Goal: Information Seeking & Learning: Compare options

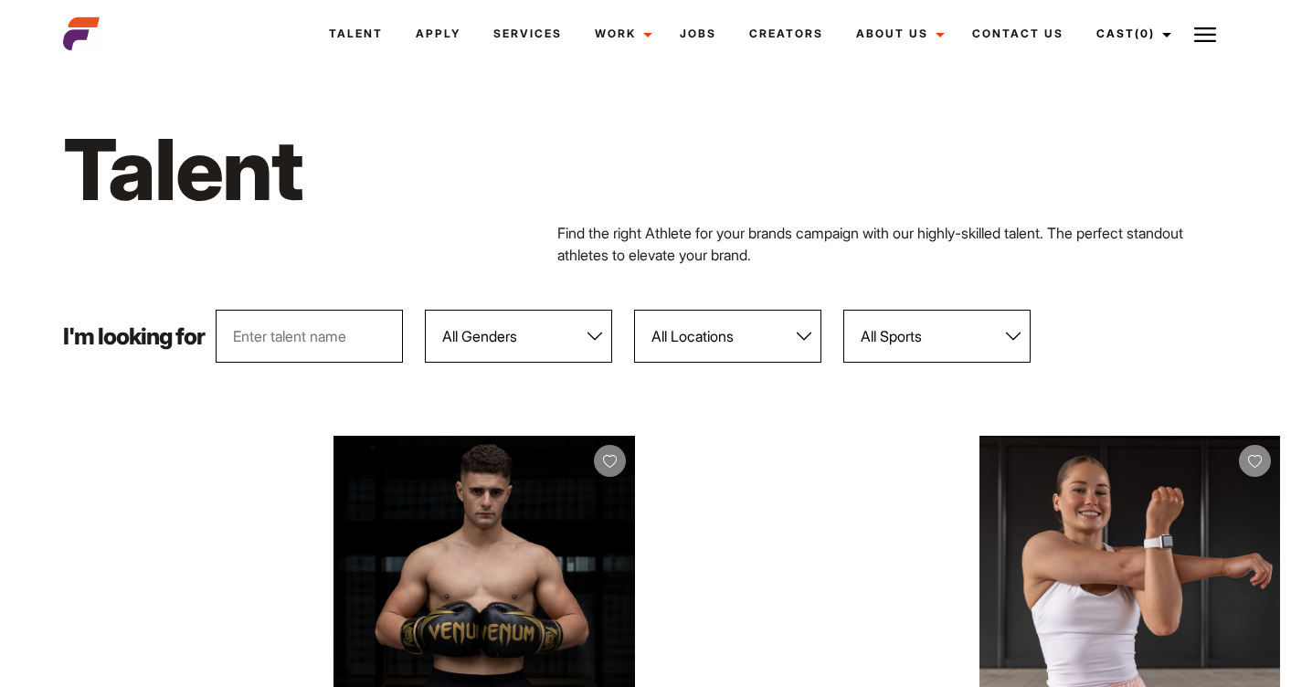
click at [767, 338] on select "All Locations [GEOGRAPHIC_DATA] [GEOGRAPHIC_DATA] [GEOGRAPHIC_DATA] [GEOGRAPHIC…" at bounding box center [727, 336] width 187 height 53
select select "118"
click at [637, 310] on select "All Locations [GEOGRAPHIC_DATA] [GEOGRAPHIC_DATA] [GEOGRAPHIC_DATA] [GEOGRAPHIC…" at bounding box center [727, 336] width 187 height 53
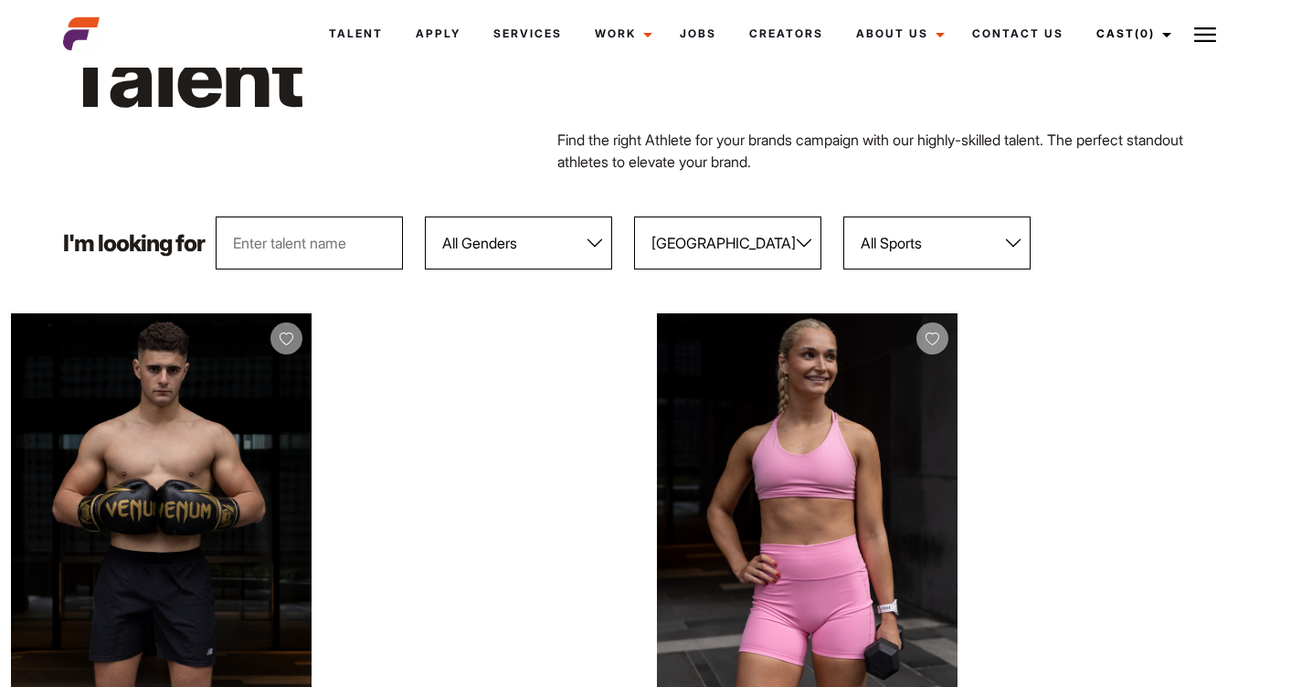
scroll to position [100, 0]
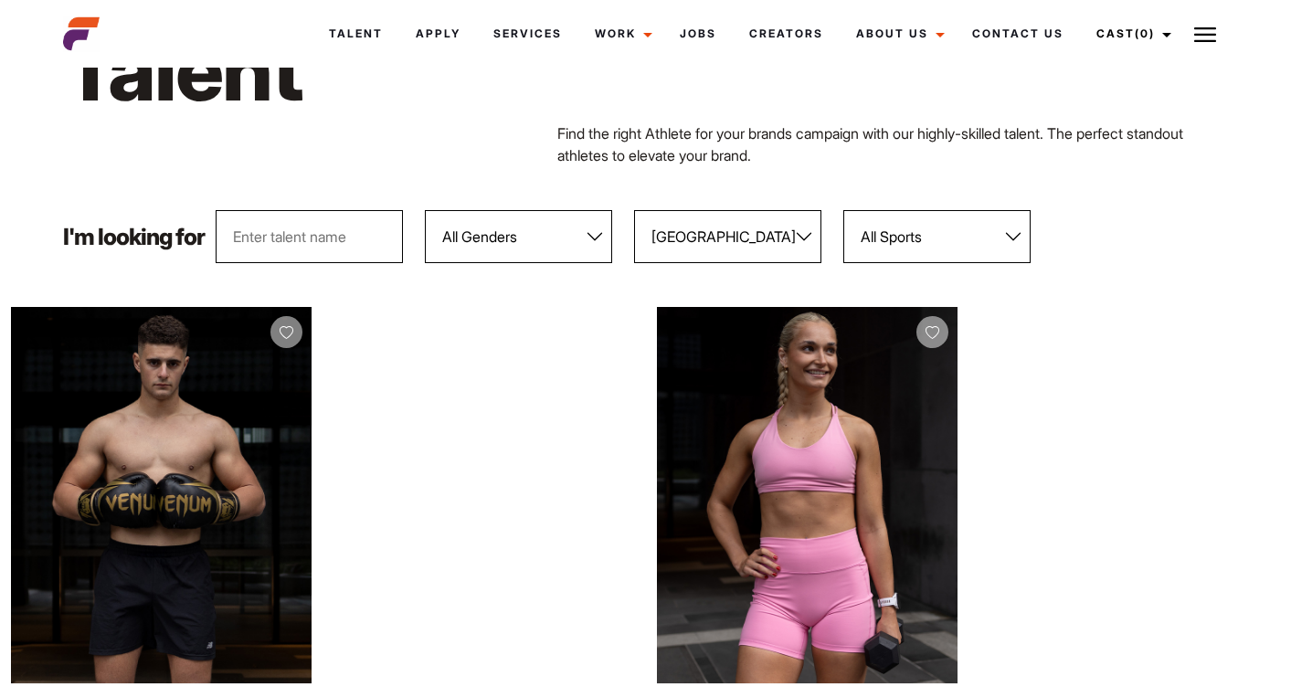
click at [933, 232] on select "All Sports 100 Meter Butterfly Acrobatics Aerial awareness Aerobics AFL Aflw Am…" at bounding box center [936, 236] width 187 height 53
click at [448, 228] on select "All Genders Female Male" at bounding box center [518, 236] width 187 height 53
select select "103"
click at [428, 210] on select "All Genders Female Male" at bounding box center [518, 236] width 187 height 53
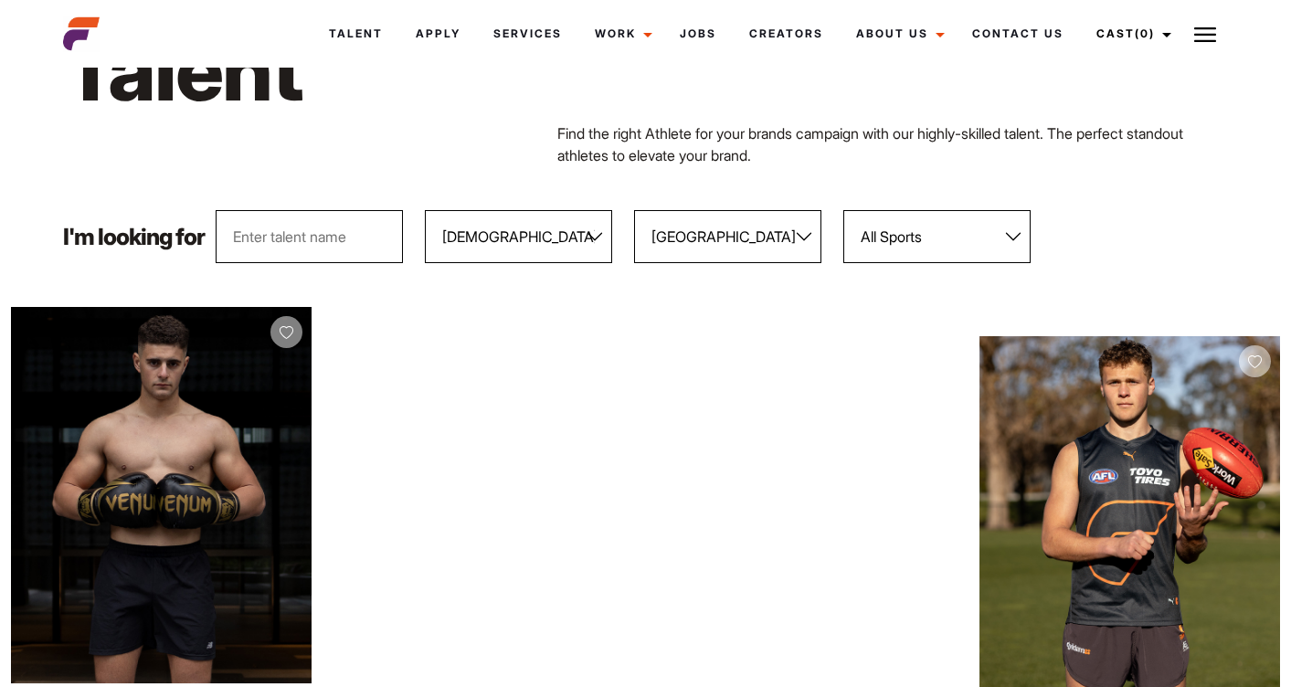
click at [967, 238] on select "All Sports 100 Meter Butterfly Acrobatics Aerial awareness Aerobics AFL Aflw Am…" at bounding box center [936, 236] width 187 height 53
click at [846, 210] on select "All Sports 100 Meter Butterfly Acrobatics Aerial awareness Aerobics AFL Aflw Am…" at bounding box center [936, 236] width 187 height 53
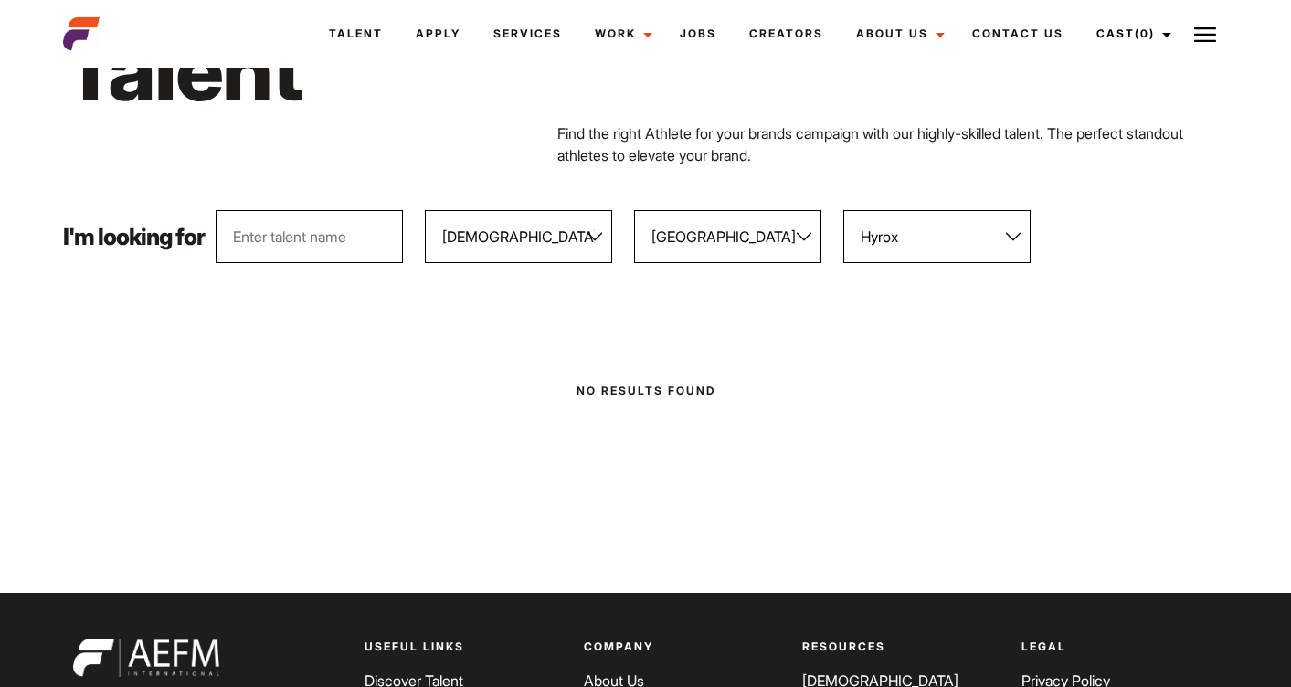
click at [931, 240] on select "All Sports 100 Meter Butterfly Acrobatics Aerial awareness Aerobics AFL Aflw Am…" at bounding box center [936, 236] width 187 height 53
click at [846, 210] on select "All Sports 100 Meter Butterfly Acrobatics Aerial awareness Aerobics AFL Aflw Am…" at bounding box center [936, 236] width 187 height 53
click at [921, 228] on select "All Sports 100 Meter Butterfly Acrobatics Aerial awareness Aerobics AFL Aflw Am…" at bounding box center [936, 236] width 187 height 53
click at [846, 210] on select "All Sports 100 Meter Butterfly Acrobatics Aerial awareness Aerobics AFL Aflw Am…" at bounding box center [936, 236] width 187 height 53
click at [971, 237] on select "All Sports 100 Meter Butterfly Acrobatics Aerial awareness Aerobics AFL Aflw Am…" at bounding box center [936, 236] width 187 height 53
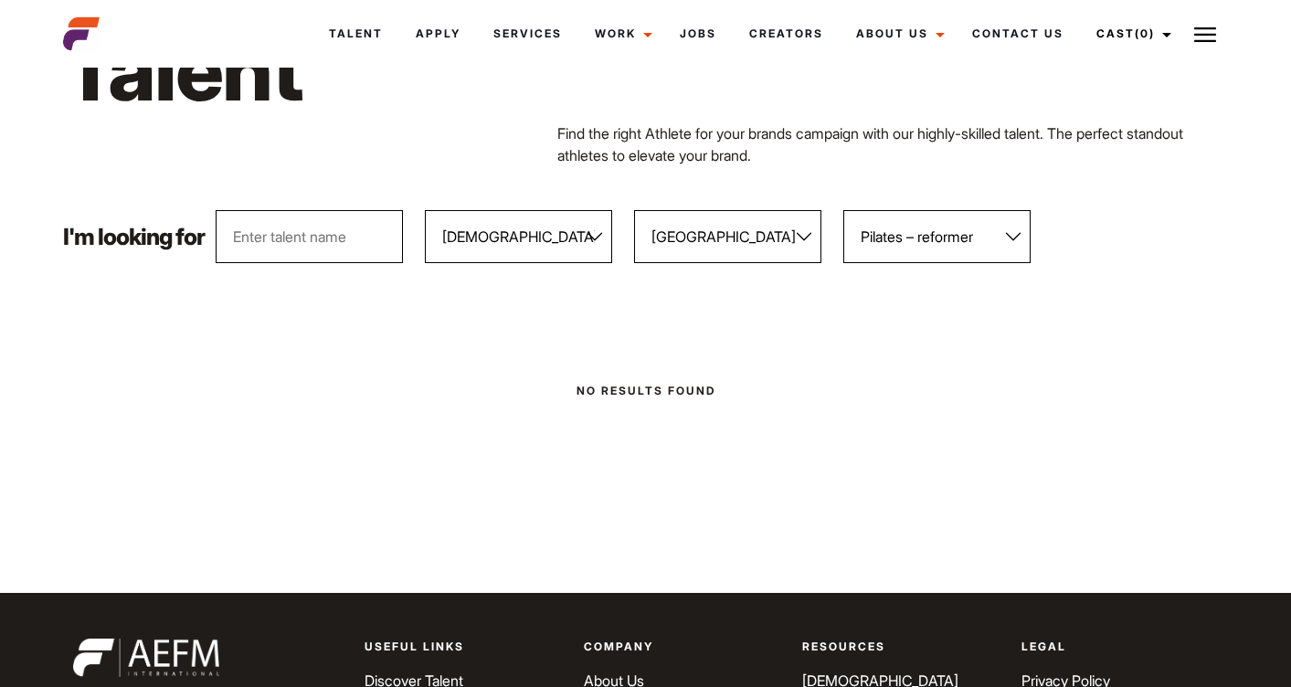
select select "96"
click at [846, 210] on select "All Sports 100 Meter Butterfly Acrobatics Aerial awareness Aerobics AFL Aflw Am…" at bounding box center [936, 236] width 187 height 53
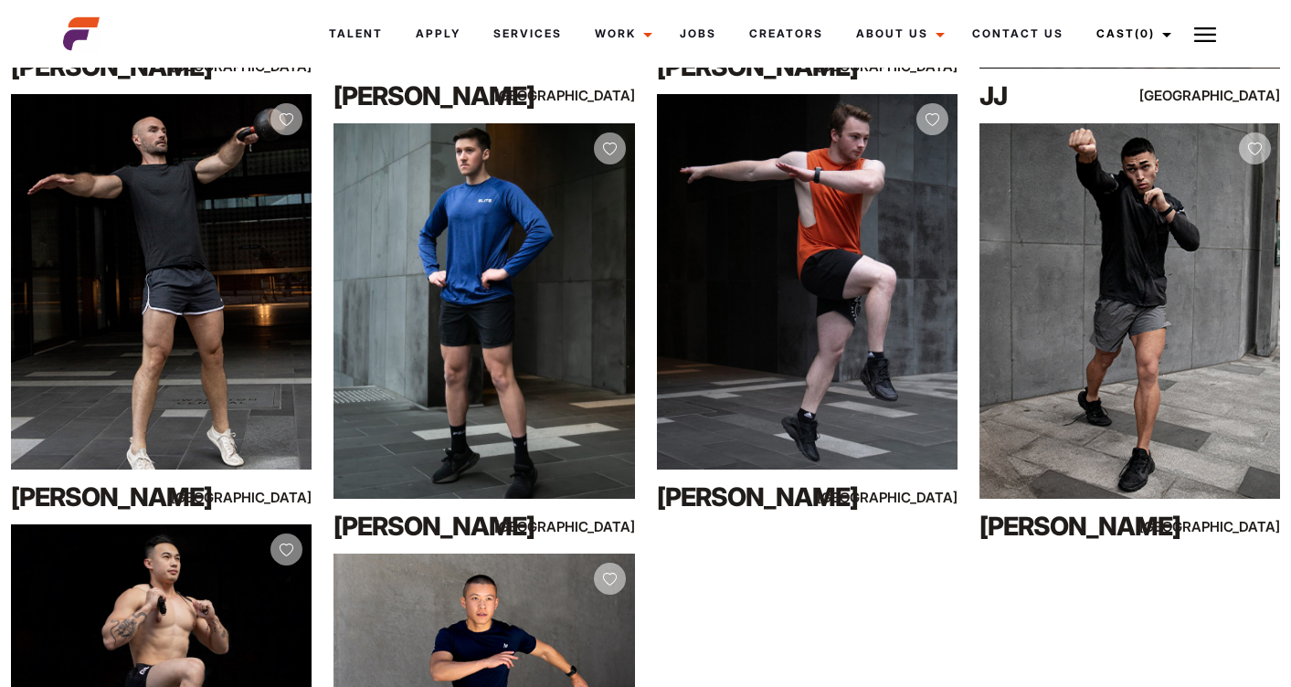
scroll to position [749, 0]
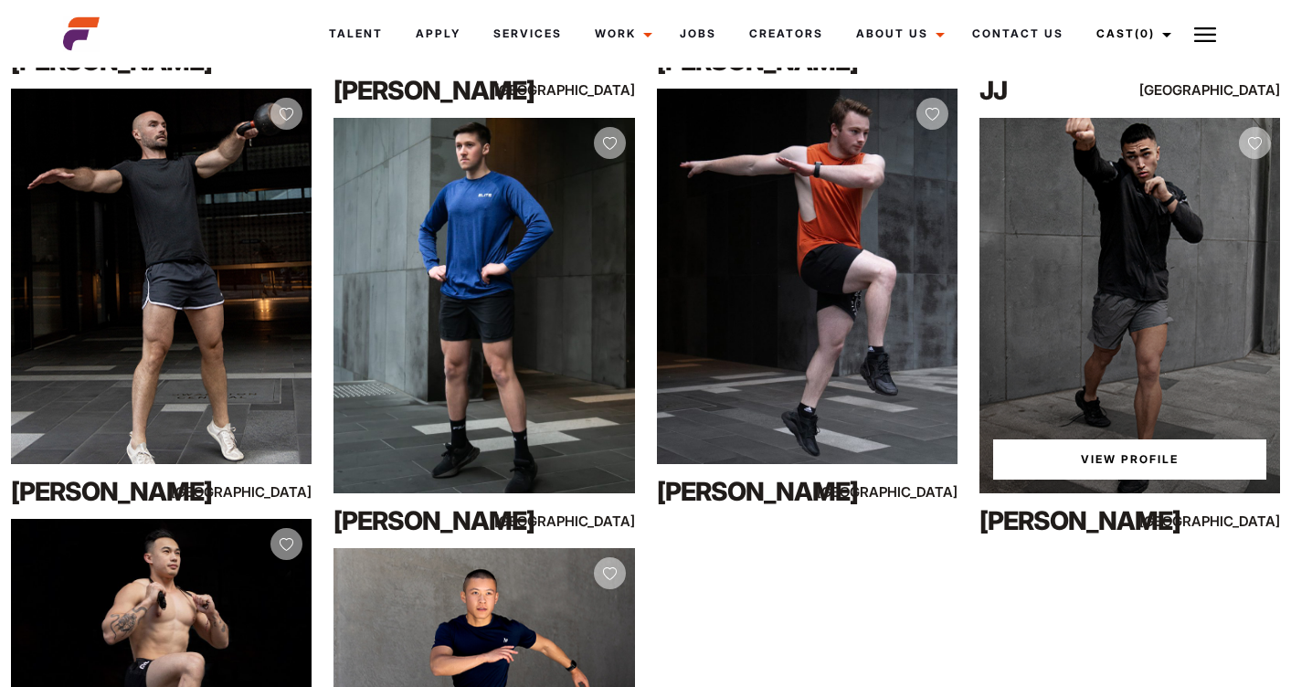
click at [1109, 248] on div "View Profile" at bounding box center [1130, 306] width 301 height 376
click at [1074, 461] on link "View Profile" at bounding box center [1129, 459] width 273 height 40
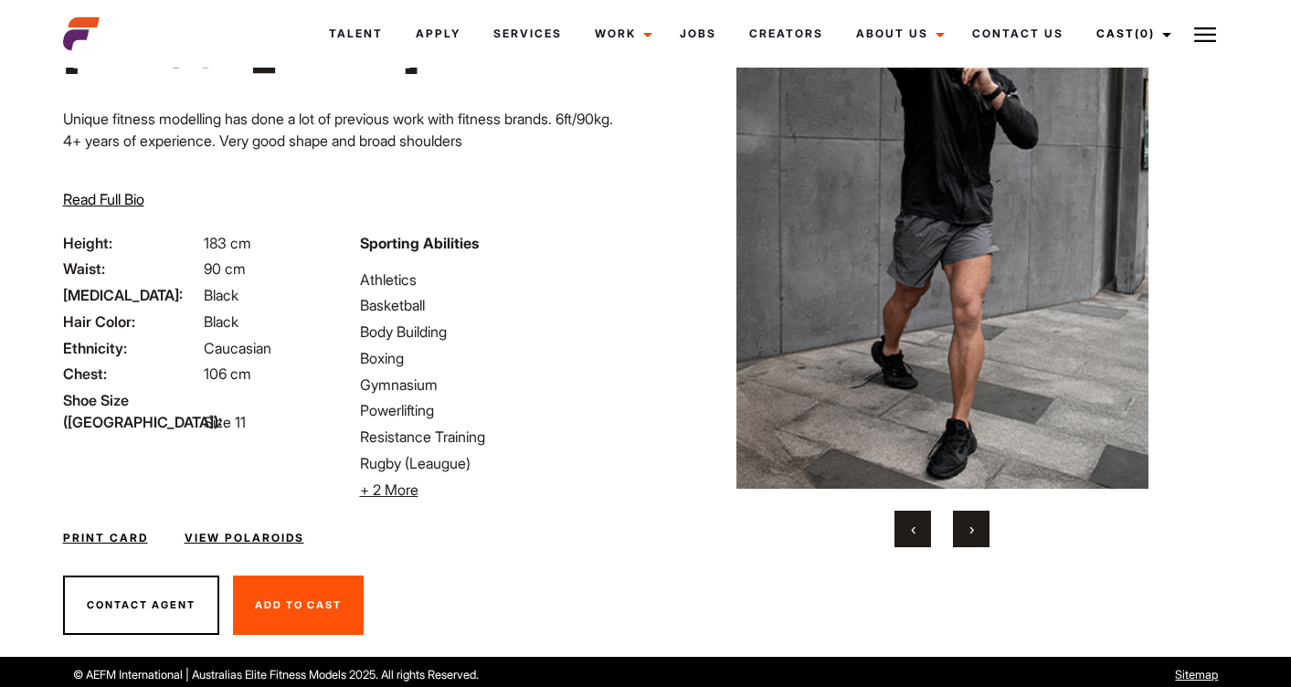
scroll to position [146, 0]
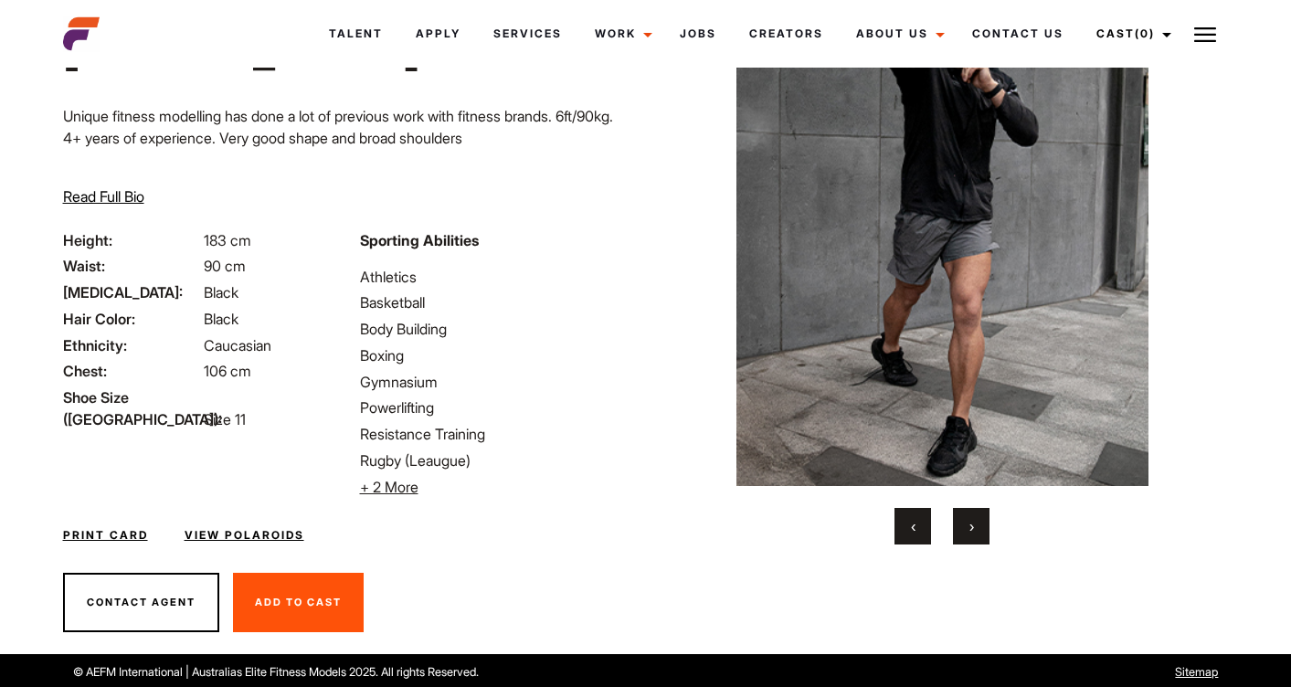
click at [970, 522] on span "›" at bounding box center [971, 526] width 5 height 18
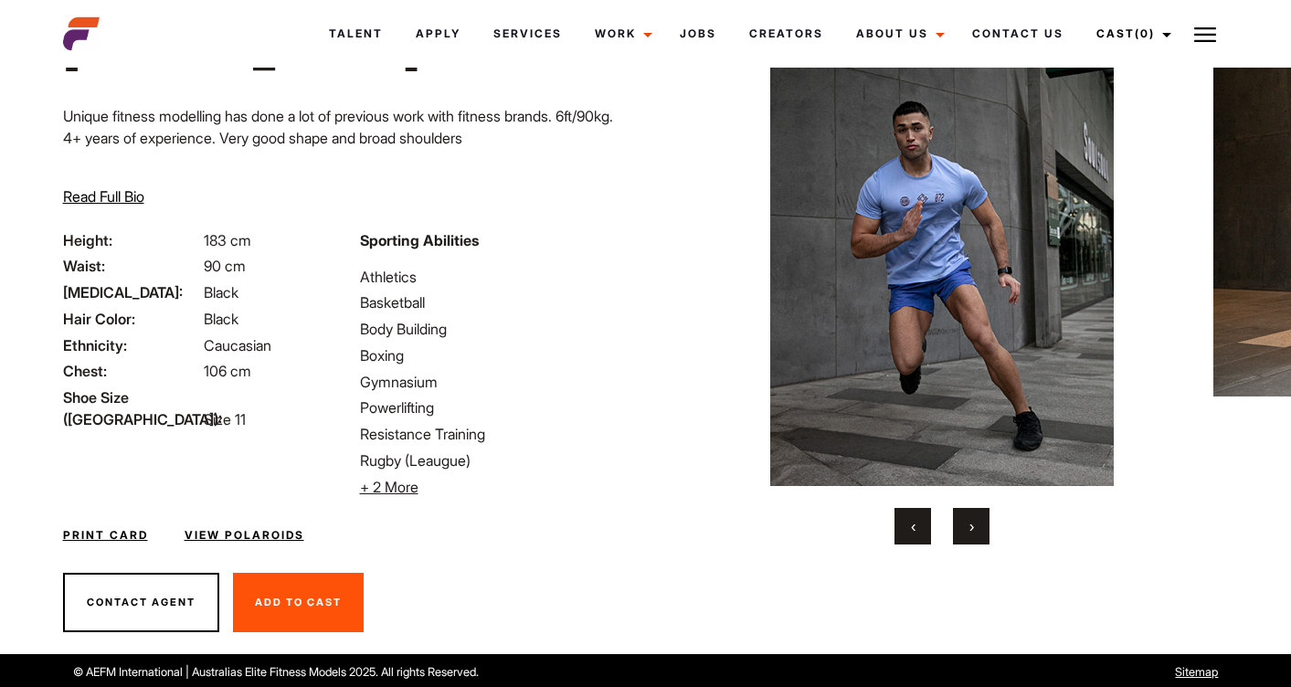
click at [978, 524] on button "›" at bounding box center [971, 526] width 37 height 37
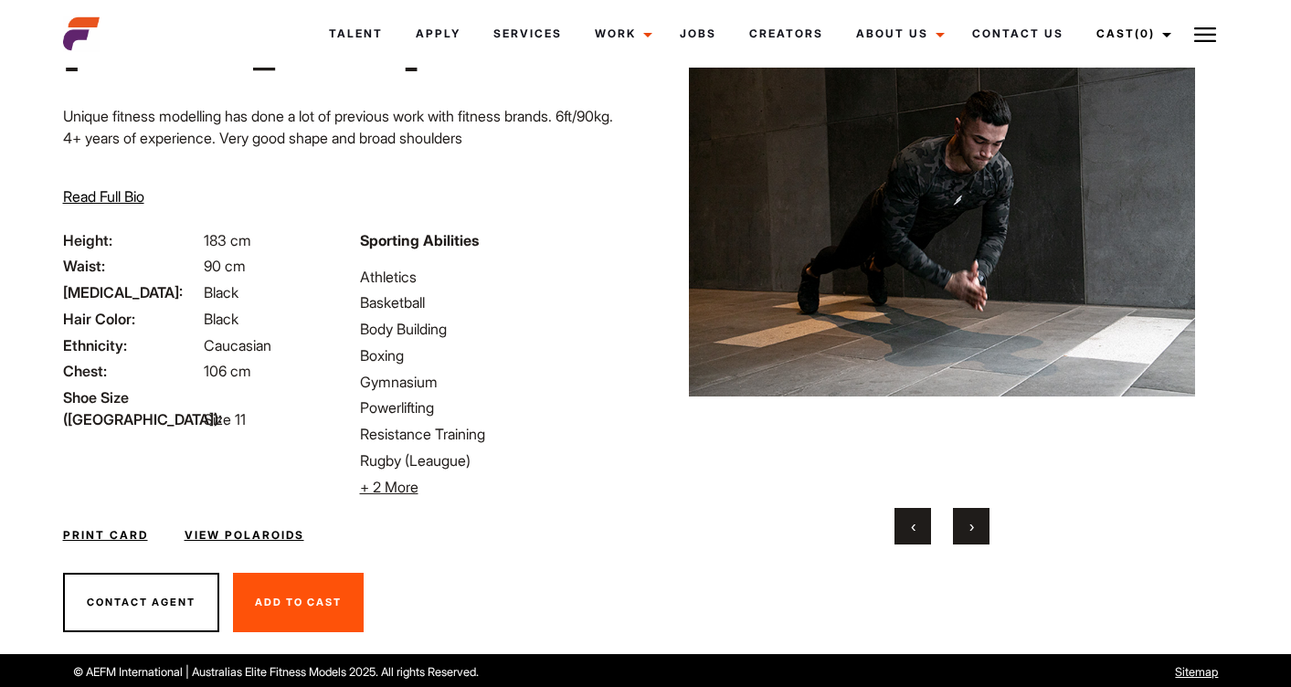
click at [978, 524] on button "›" at bounding box center [971, 526] width 37 height 37
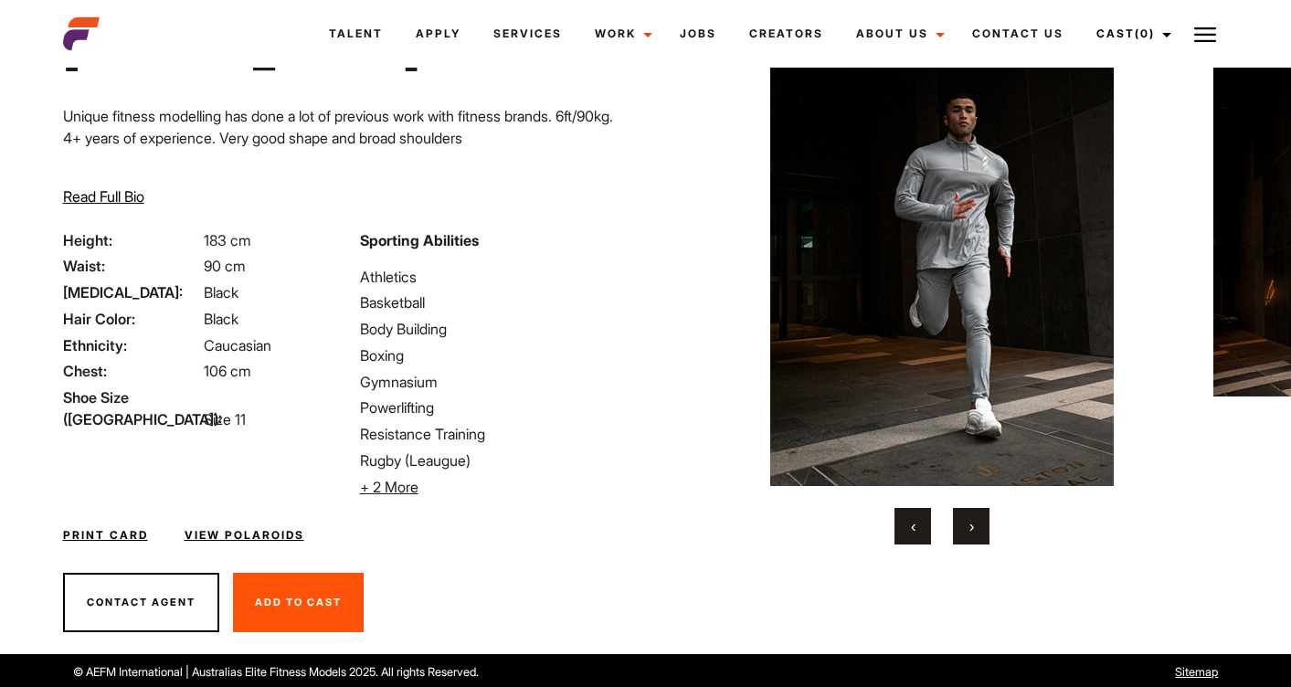
click at [978, 524] on button "›" at bounding box center [971, 526] width 37 height 37
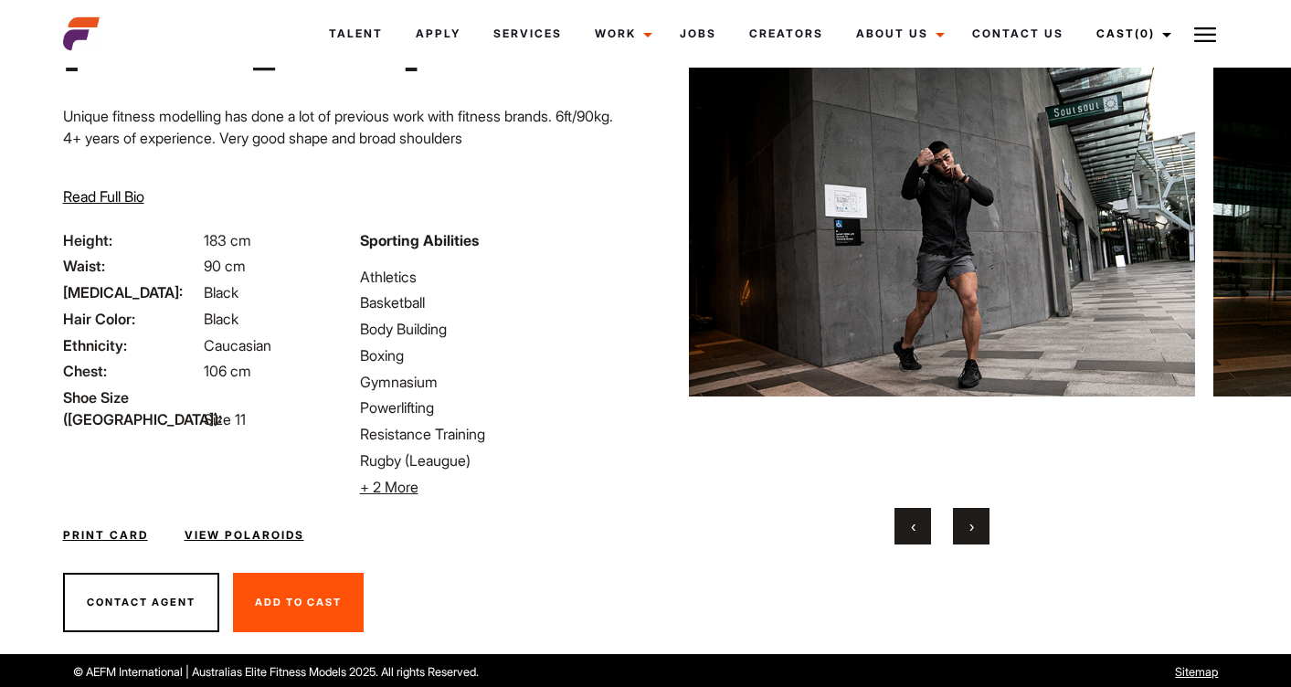
click at [978, 524] on button "›" at bounding box center [971, 526] width 37 height 37
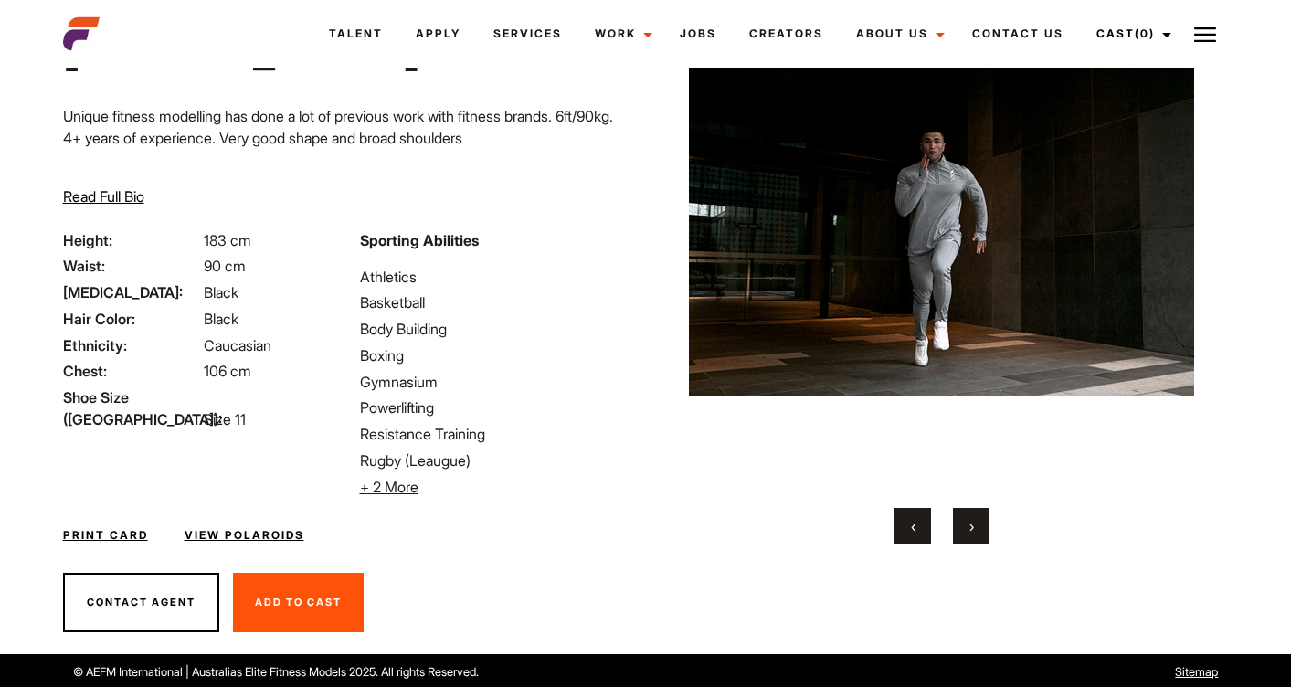
click at [978, 524] on button "›" at bounding box center [971, 526] width 37 height 37
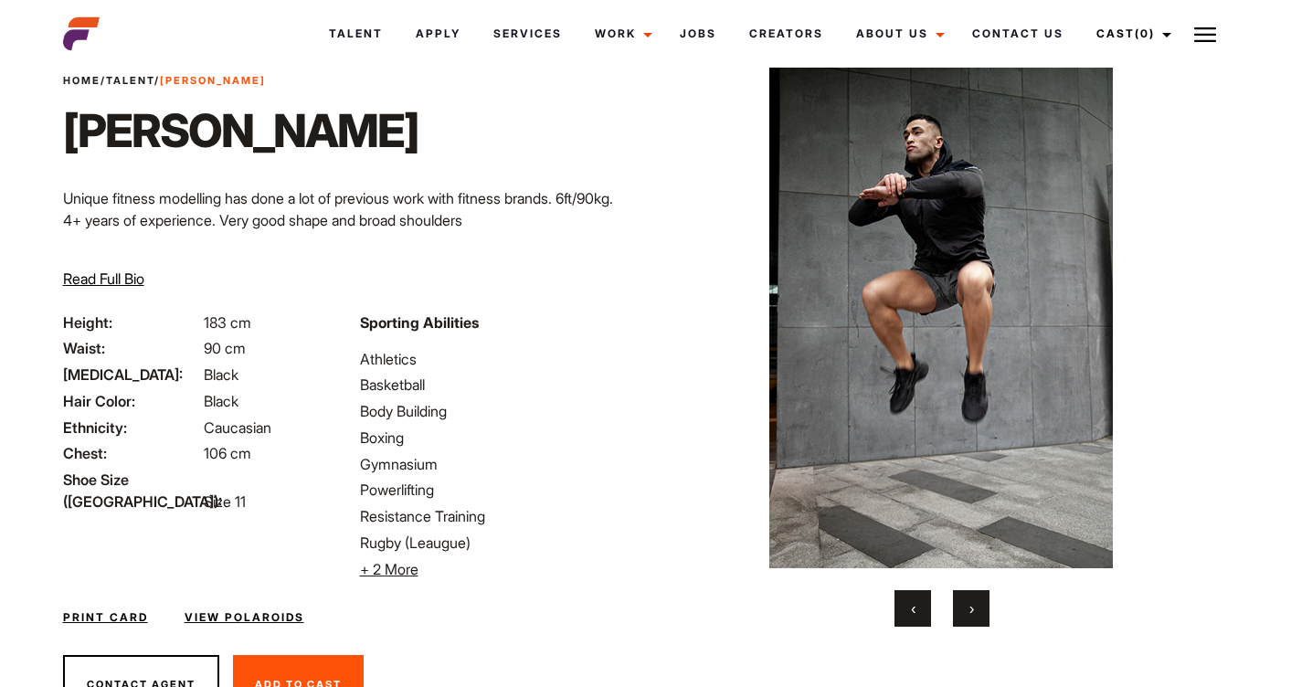
scroll to position [48, 0]
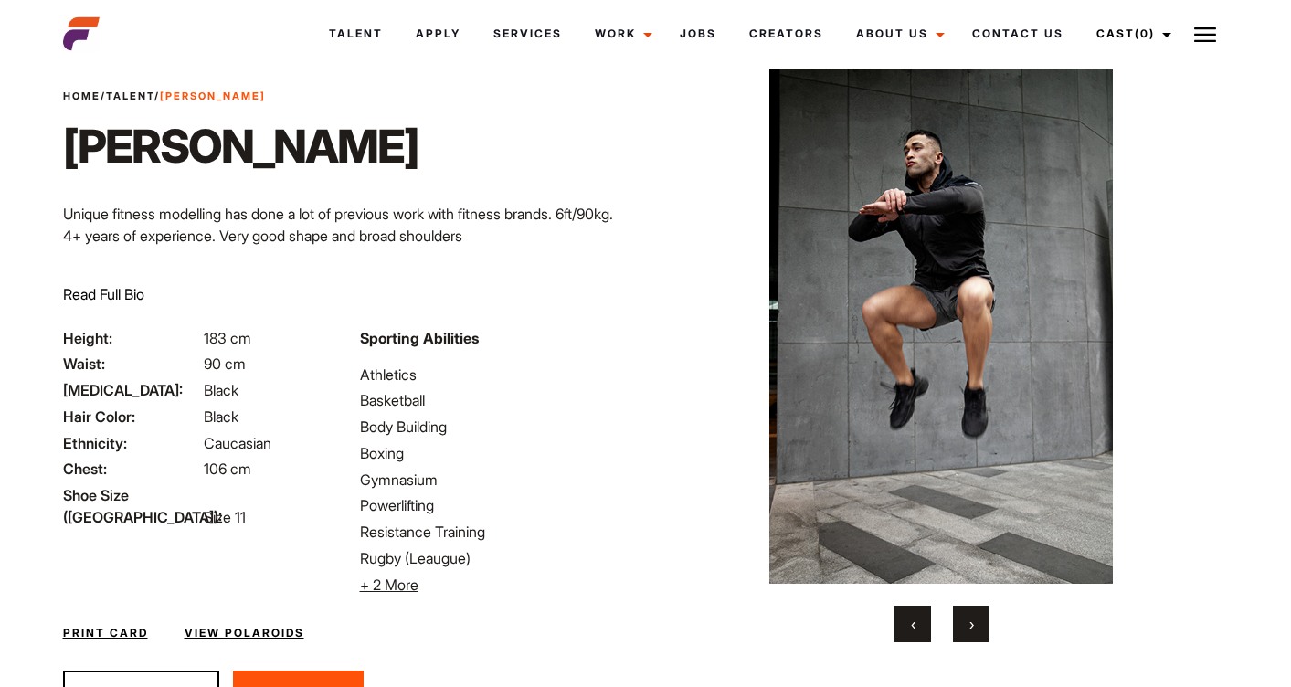
click at [969, 619] on span "›" at bounding box center [971, 624] width 5 height 18
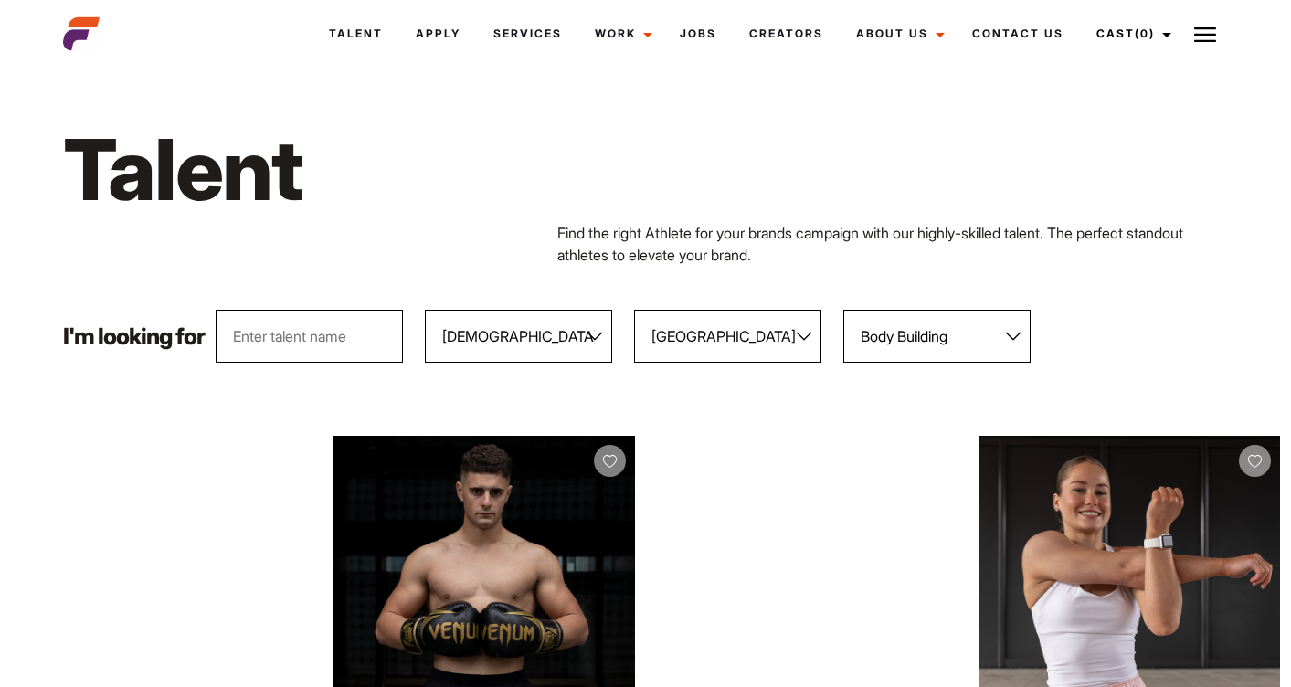
select select "103"
select select "118"
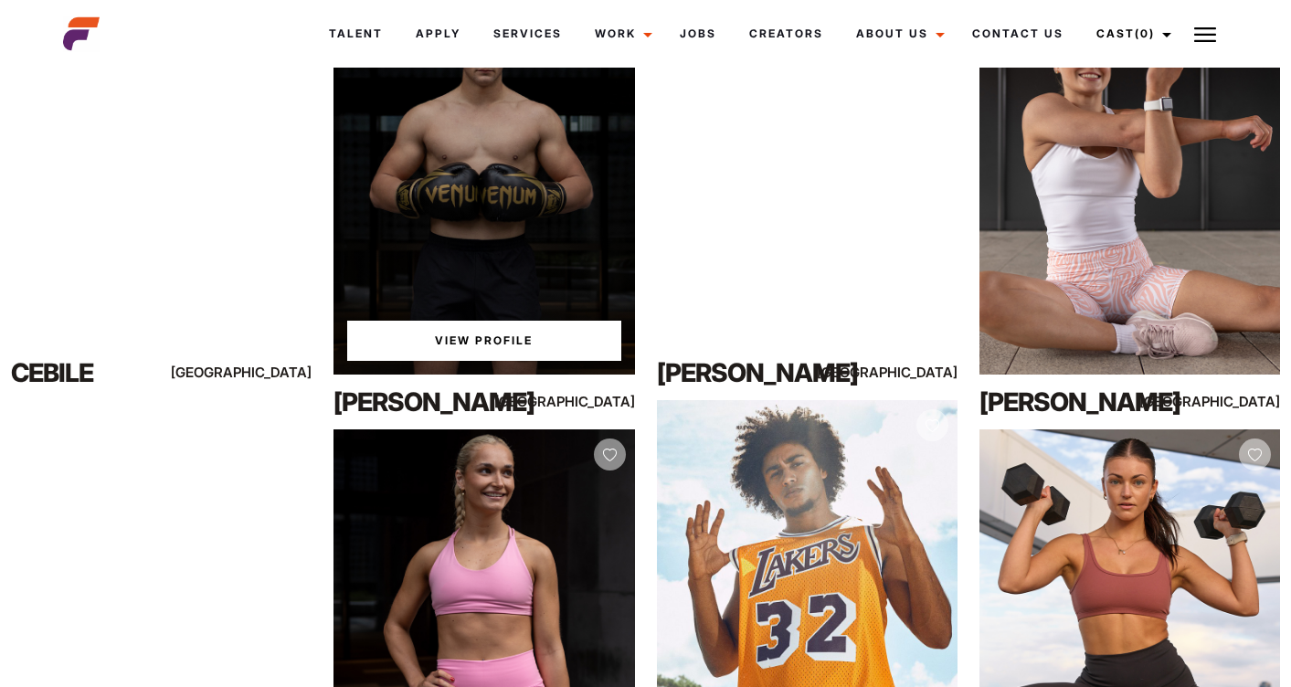
scroll to position [188, 0]
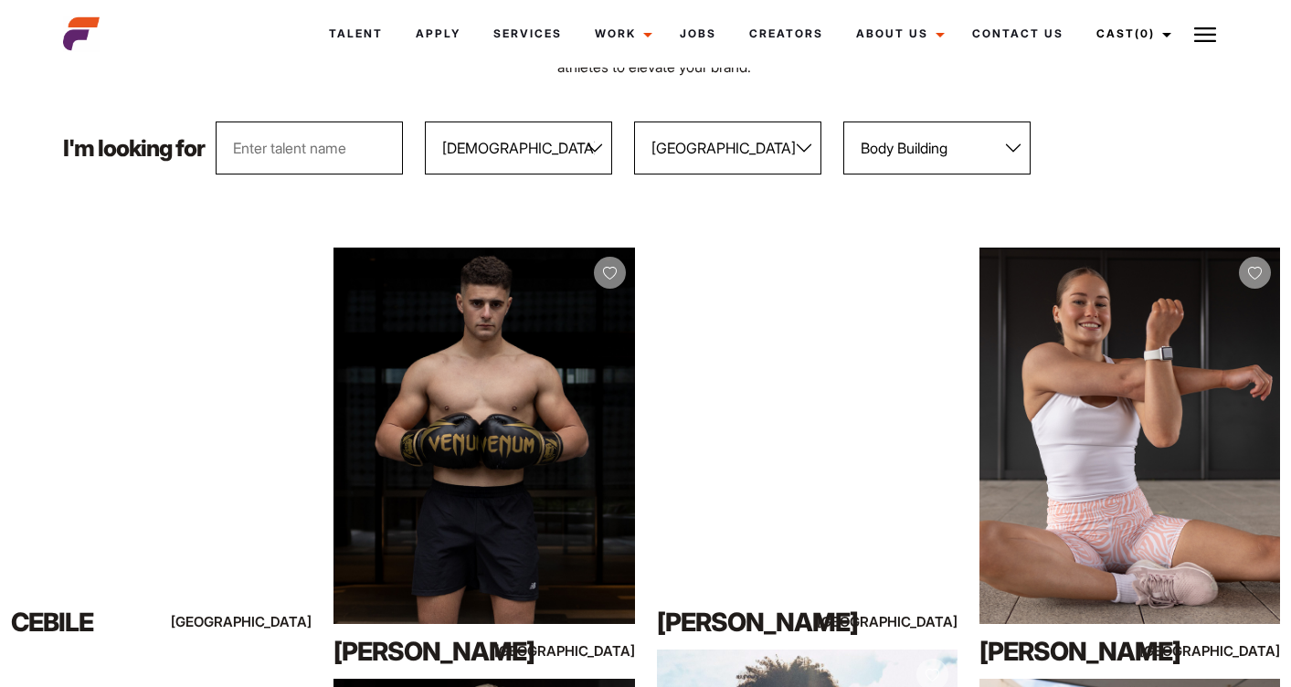
click at [515, 153] on select "All Genders Female Male" at bounding box center [518, 148] width 187 height 53
click at [428, 122] on select "All Genders [DEMOGRAPHIC_DATA] [DEMOGRAPHIC_DATA]" at bounding box center [518, 148] width 187 height 53
click at [914, 140] on select "All Sports 100 Meter Butterfly Acrobatics Aerial awareness Aerobics AFL Aflw Am…" at bounding box center [936, 148] width 187 height 53
select select "33"
click at [846, 122] on select "All Sports 100 Meter Butterfly Acrobatics Aerial awareness Aerobics AFL Aflw Am…" at bounding box center [936, 148] width 187 height 53
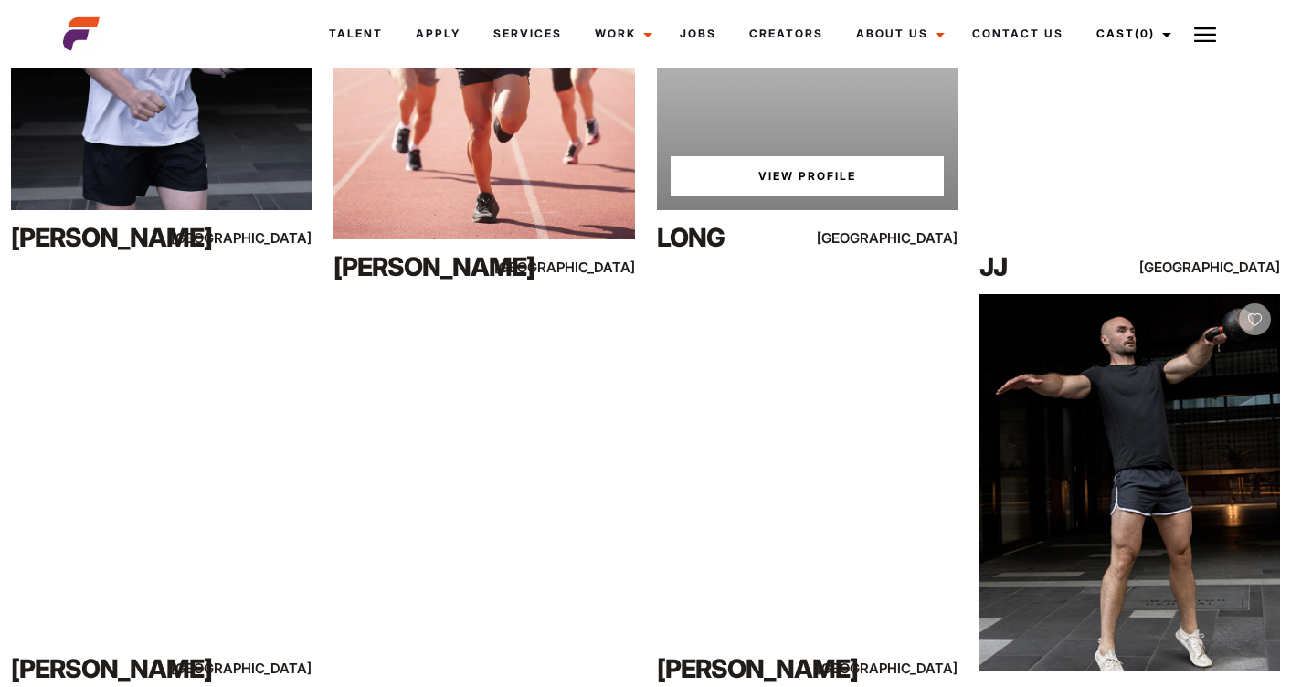
scroll to position [1005, 0]
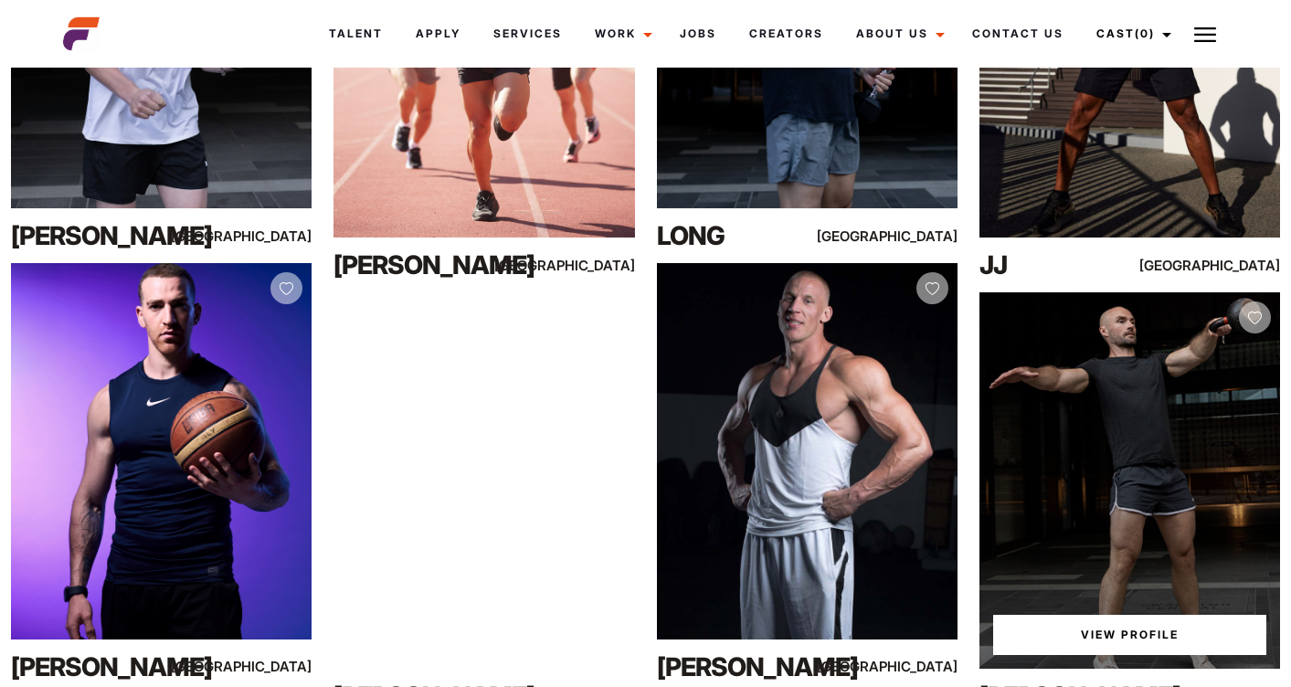
click at [1148, 397] on div "View Profile" at bounding box center [1130, 480] width 301 height 376
click at [1093, 628] on link "View Profile" at bounding box center [1129, 635] width 273 height 40
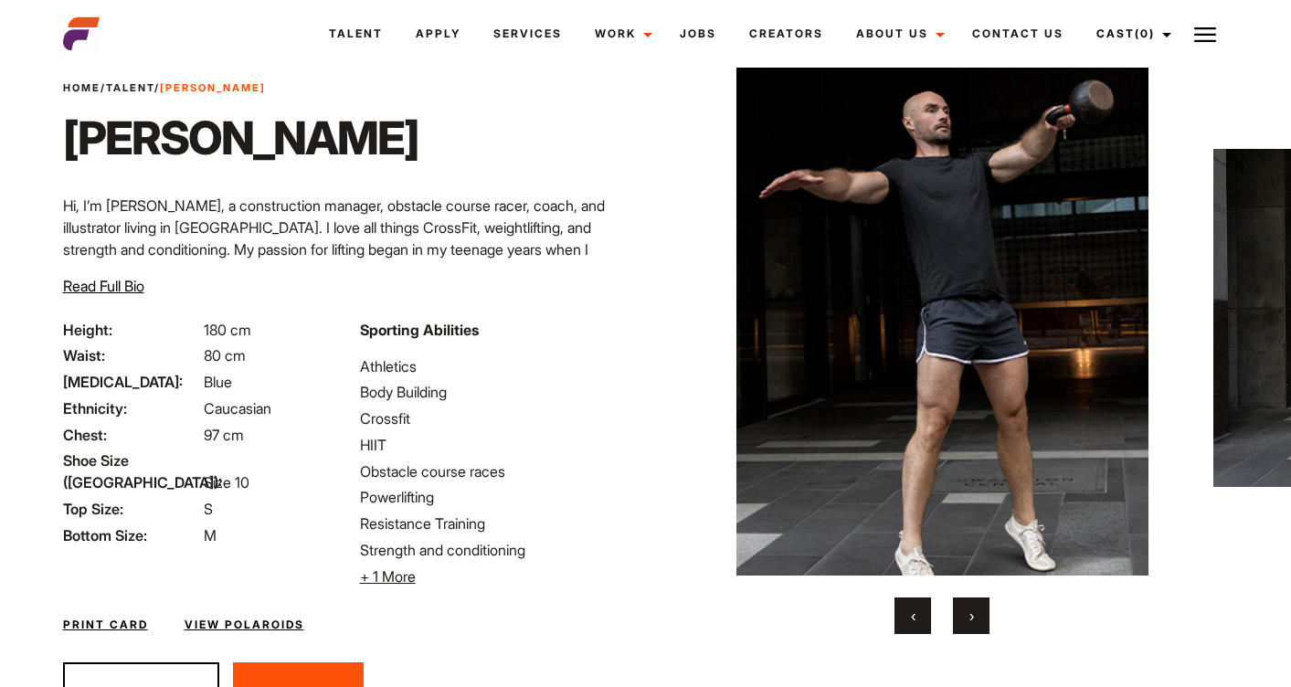
scroll to position [64, 0]
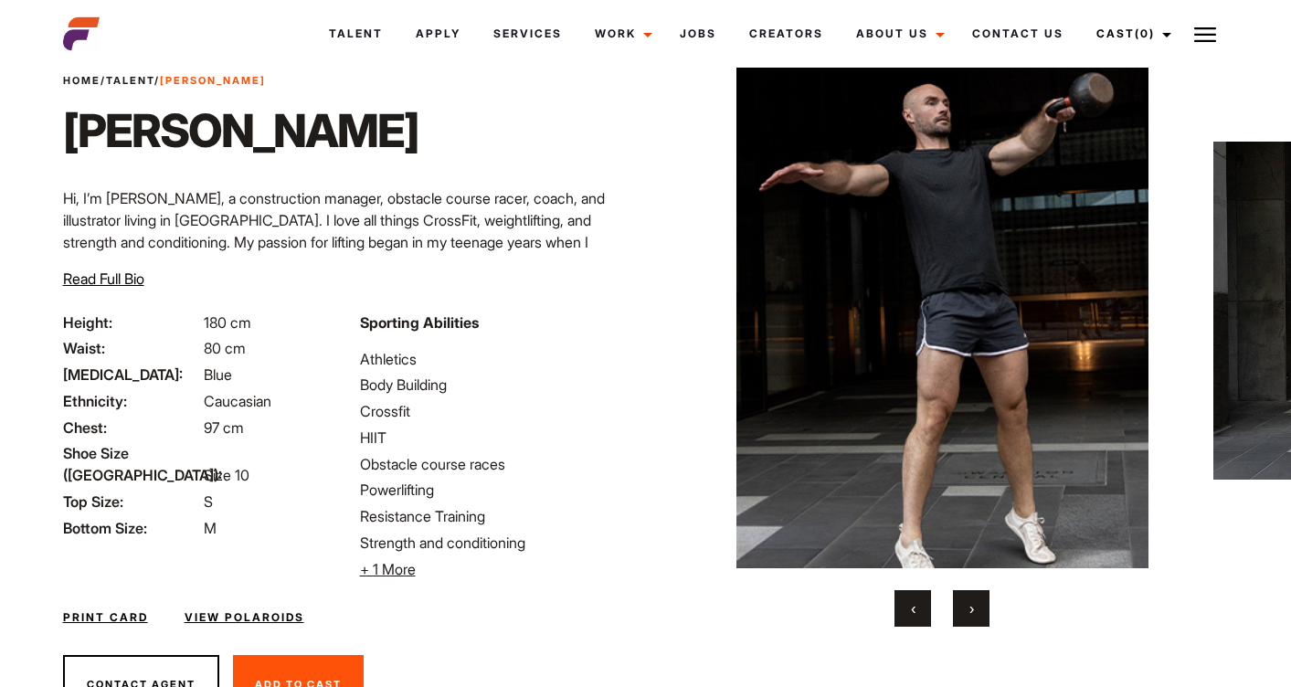
click at [972, 609] on span "›" at bounding box center [971, 608] width 5 height 18
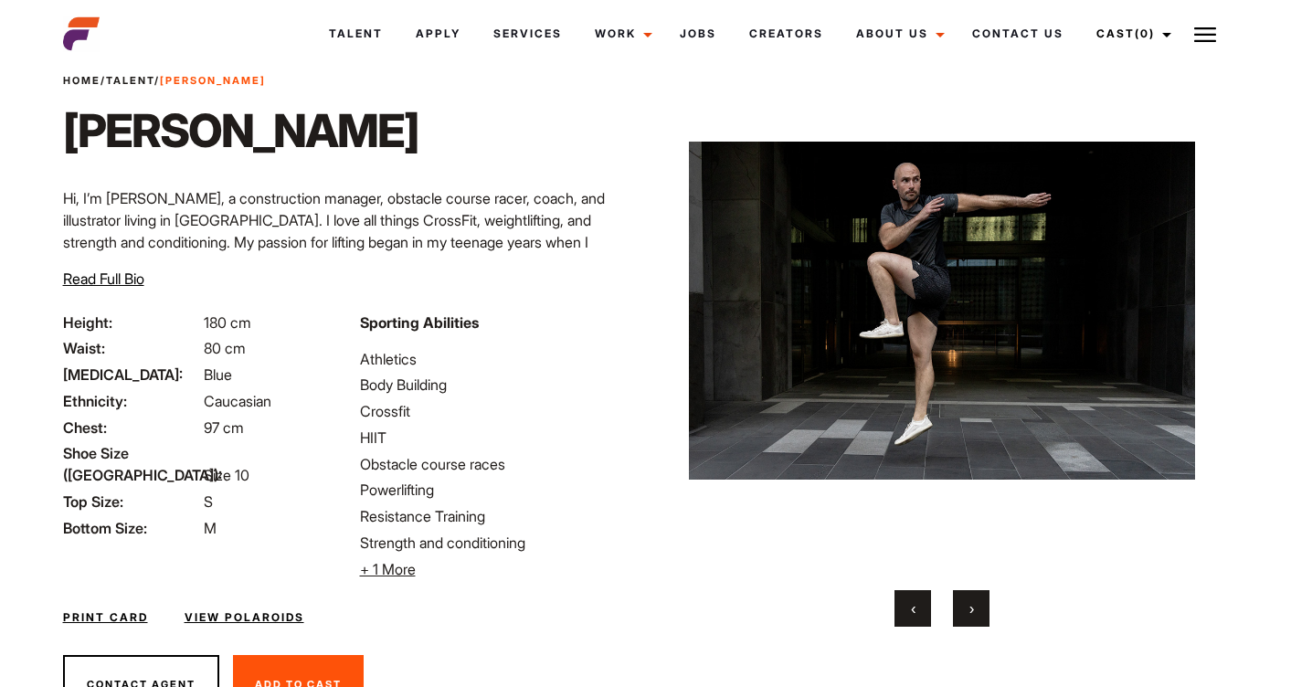
click at [972, 609] on span "›" at bounding box center [971, 608] width 5 height 18
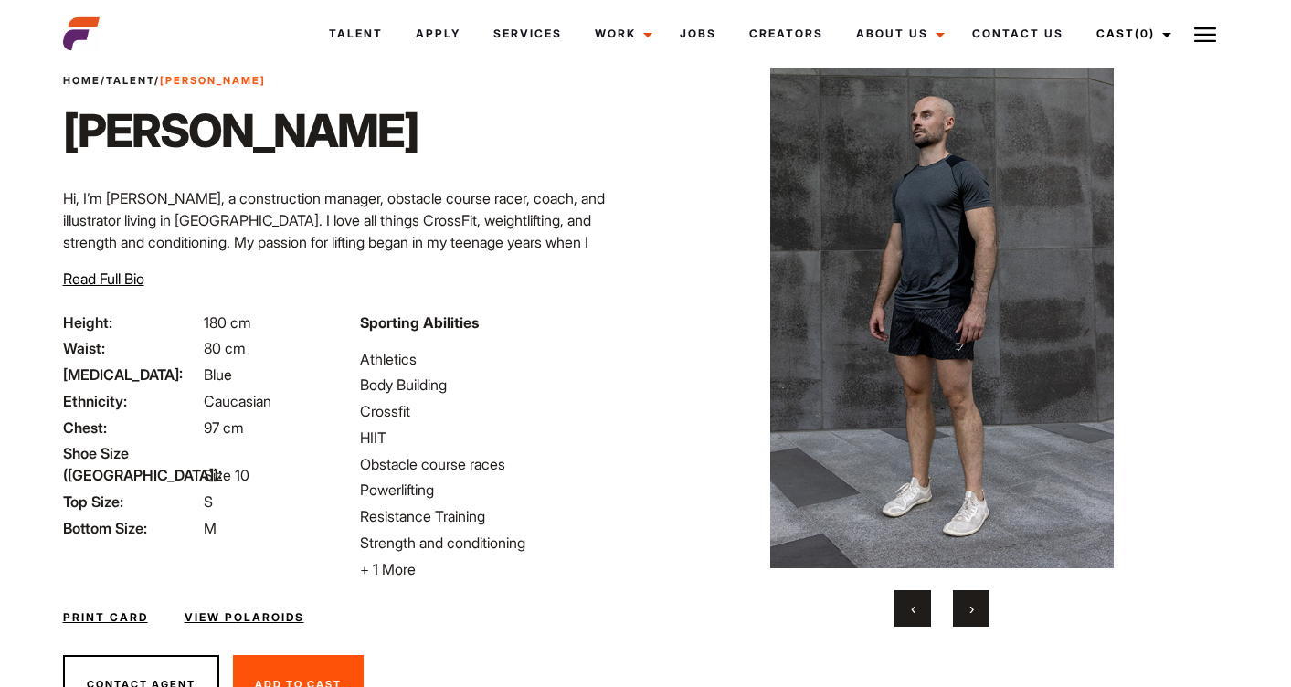
click at [972, 609] on span "›" at bounding box center [971, 608] width 5 height 18
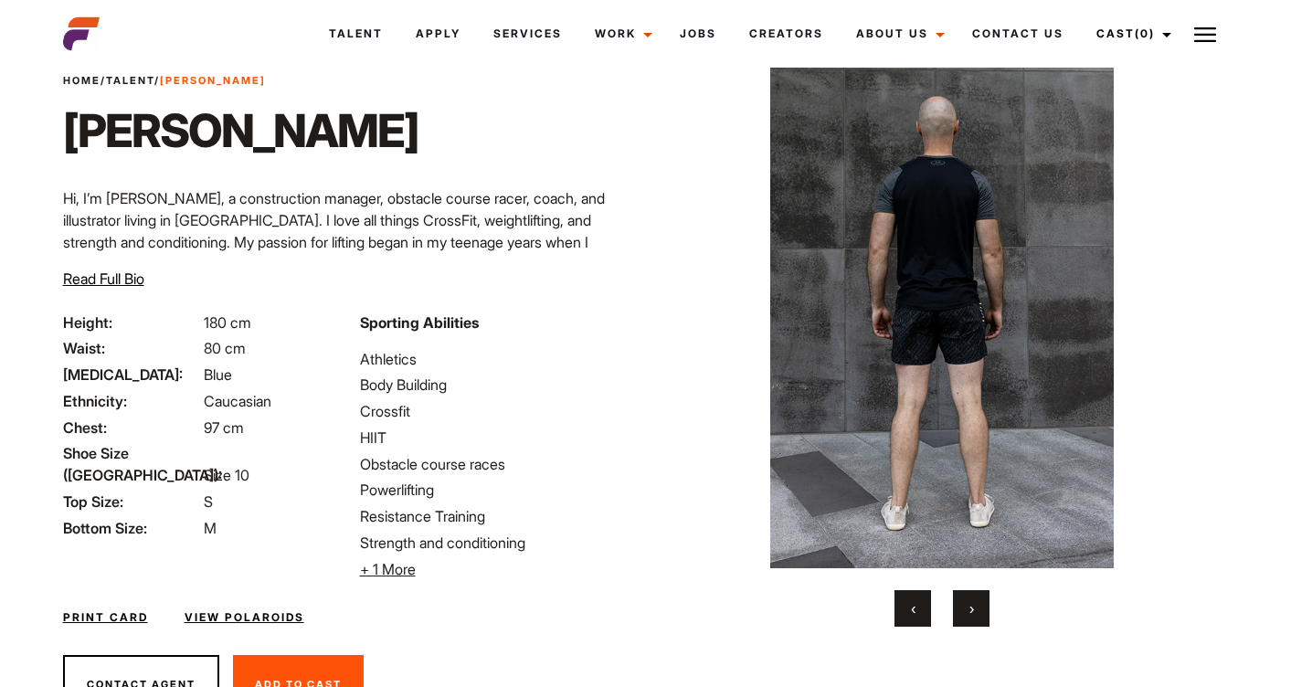
click at [972, 609] on span "›" at bounding box center [971, 608] width 5 height 18
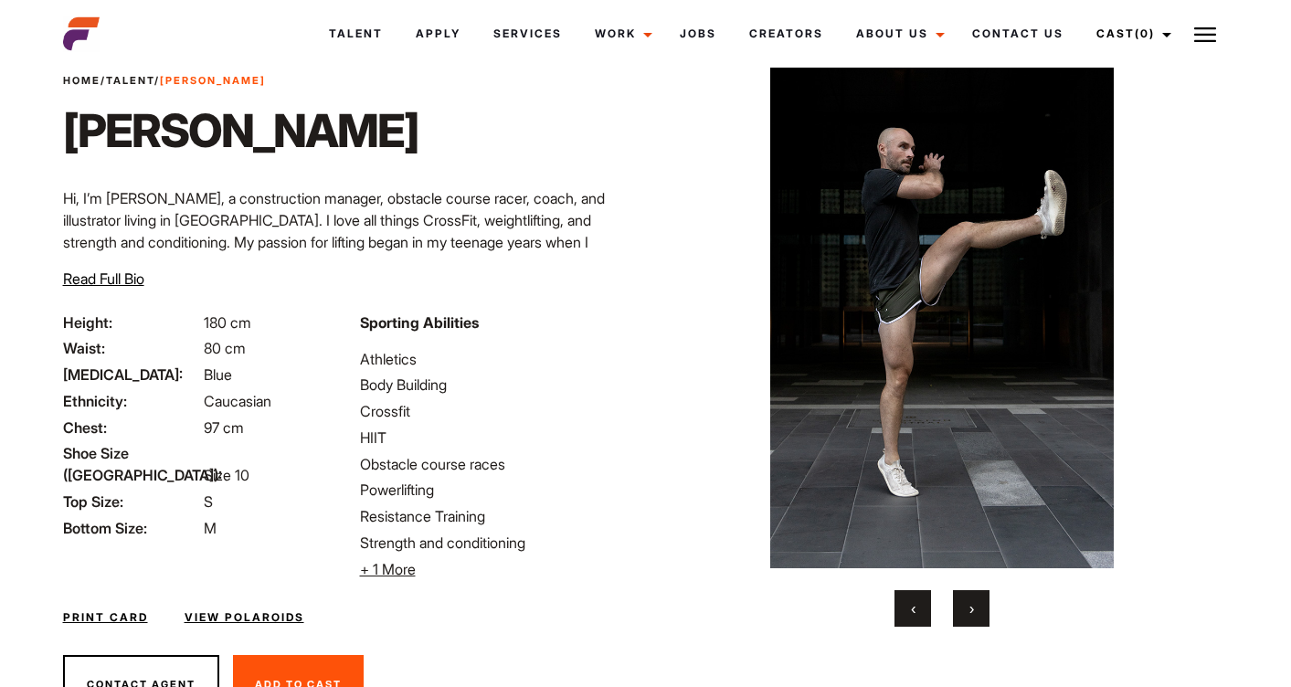
click at [972, 609] on span "›" at bounding box center [971, 608] width 5 height 18
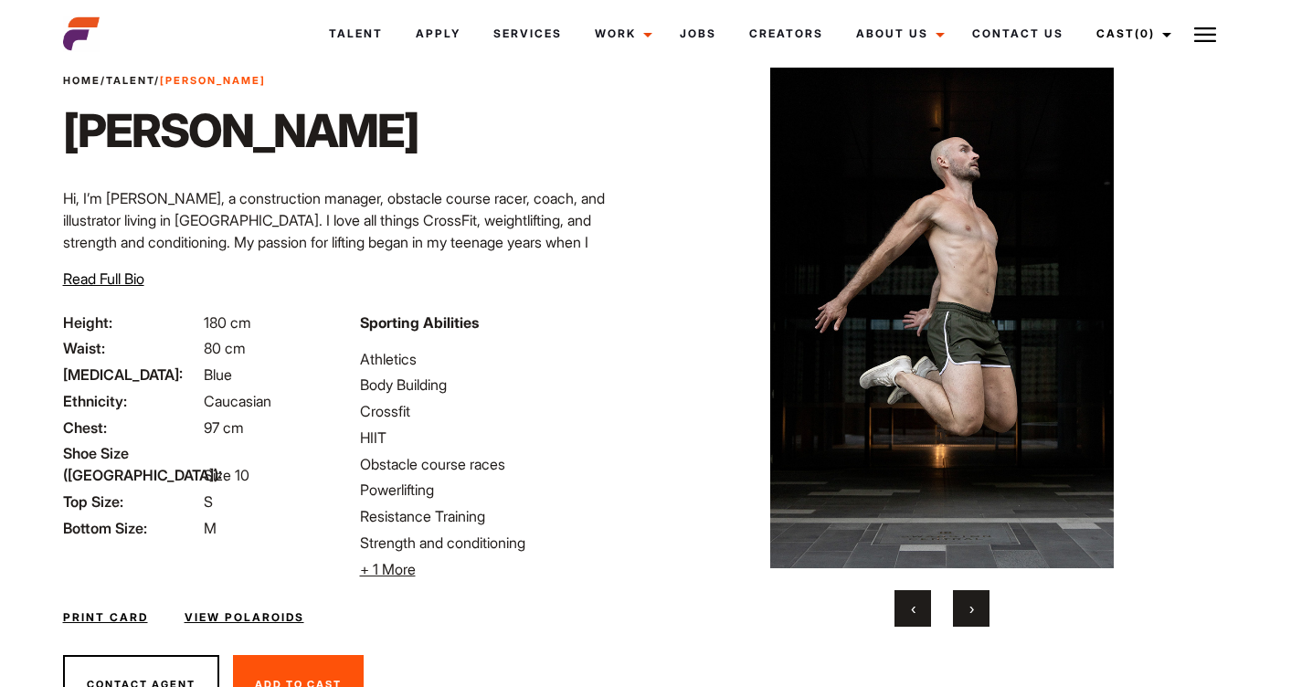
click at [972, 609] on span "›" at bounding box center [971, 608] width 5 height 18
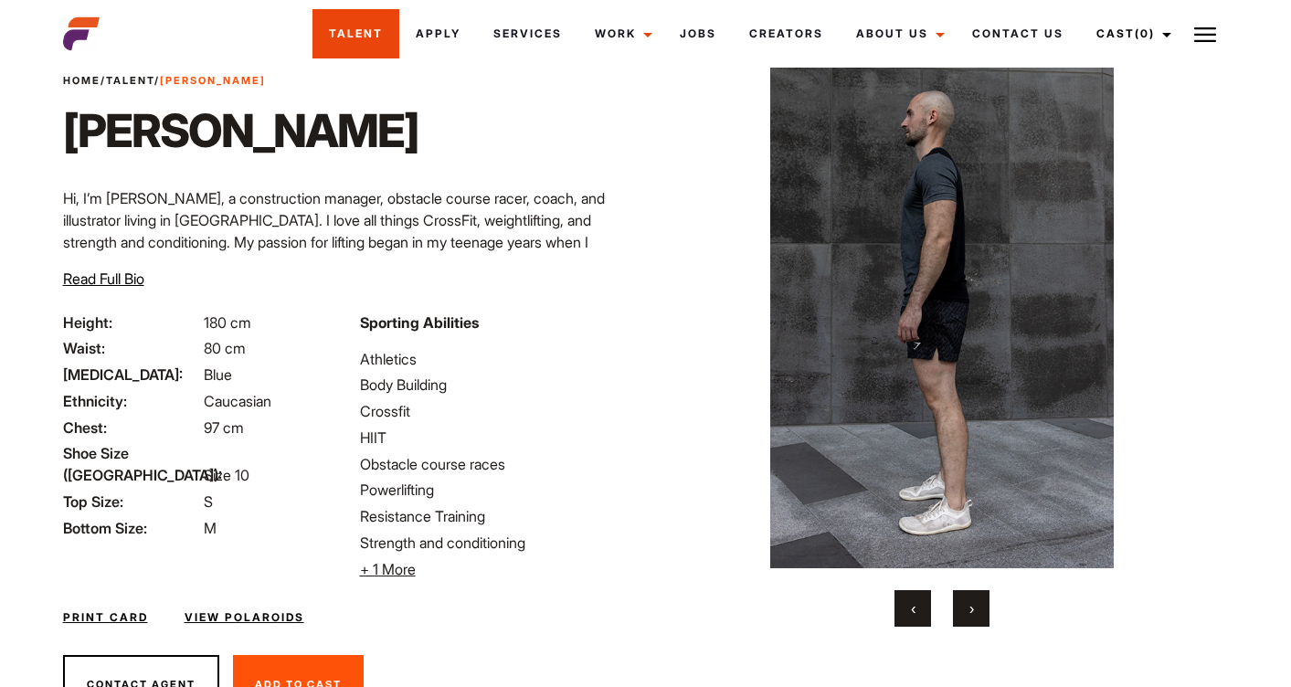
click at [348, 32] on link "Talent" at bounding box center [355, 33] width 87 height 49
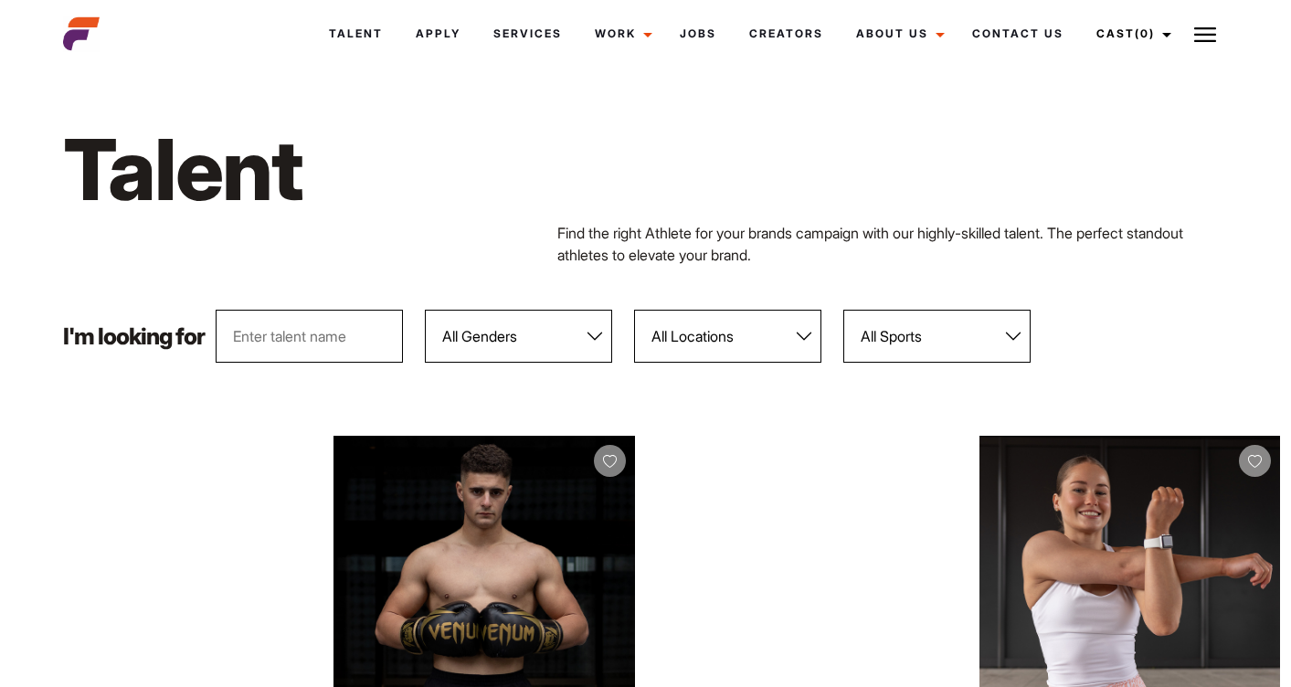
click at [507, 326] on select "All Genders Female Male" at bounding box center [518, 336] width 187 height 53
select select "103"
click at [428, 310] on select "All Genders Female Male" at bounding box center [518, 336] width 187 height 53
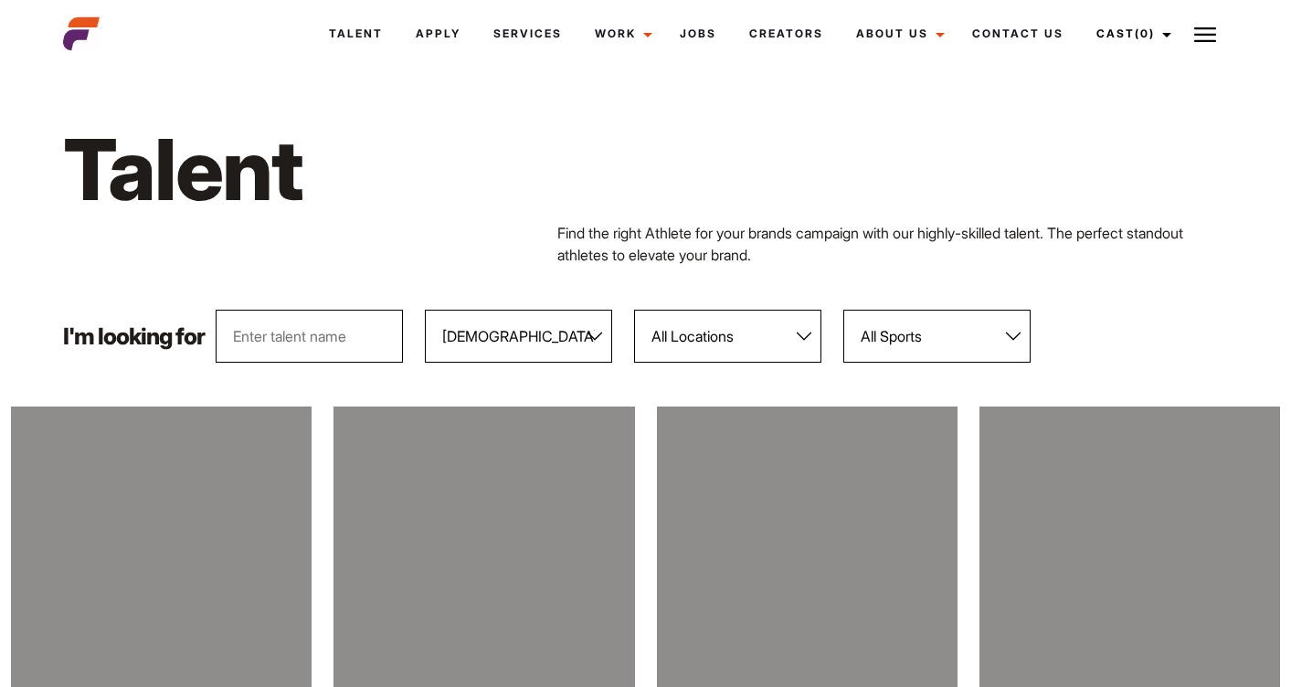
click at [720, 347] on select "All Locations Adelaide Brisbane Darwin Gold Coast Melbourne Perth Sunshine Coas…" at bounding box center [727, 336] width 187 height 53
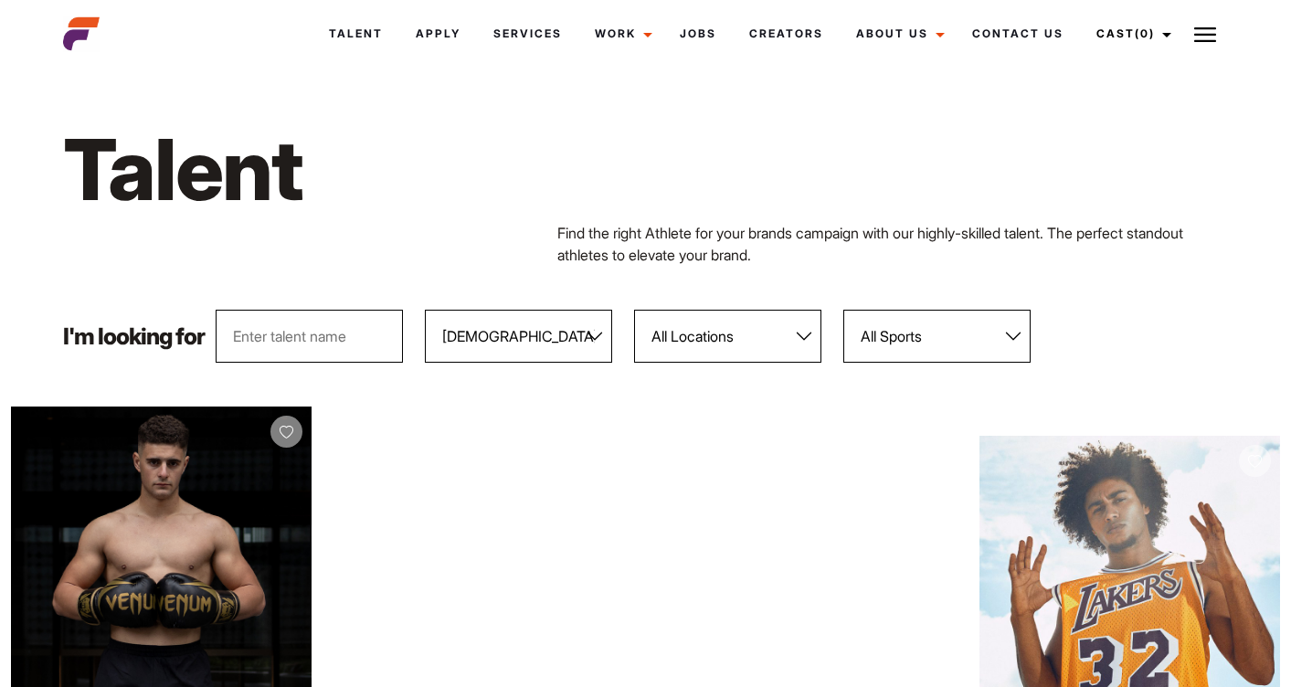
select select "118"
click at [637, 310] on select "All Locations Adelaide Brisbane Darwin Gold Coast Melbourne Perth Sunshine Coas…" at bounding box center [727, 336] width 187 height 53
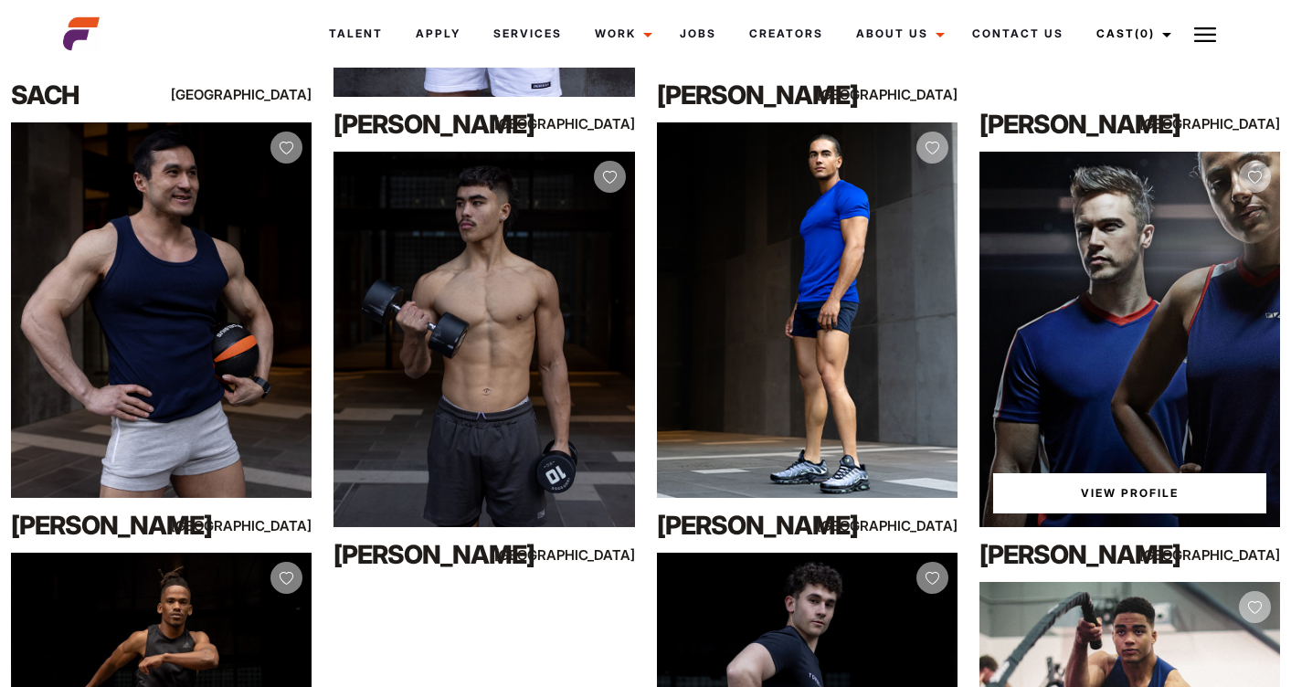
scroll to position [1594, 0]
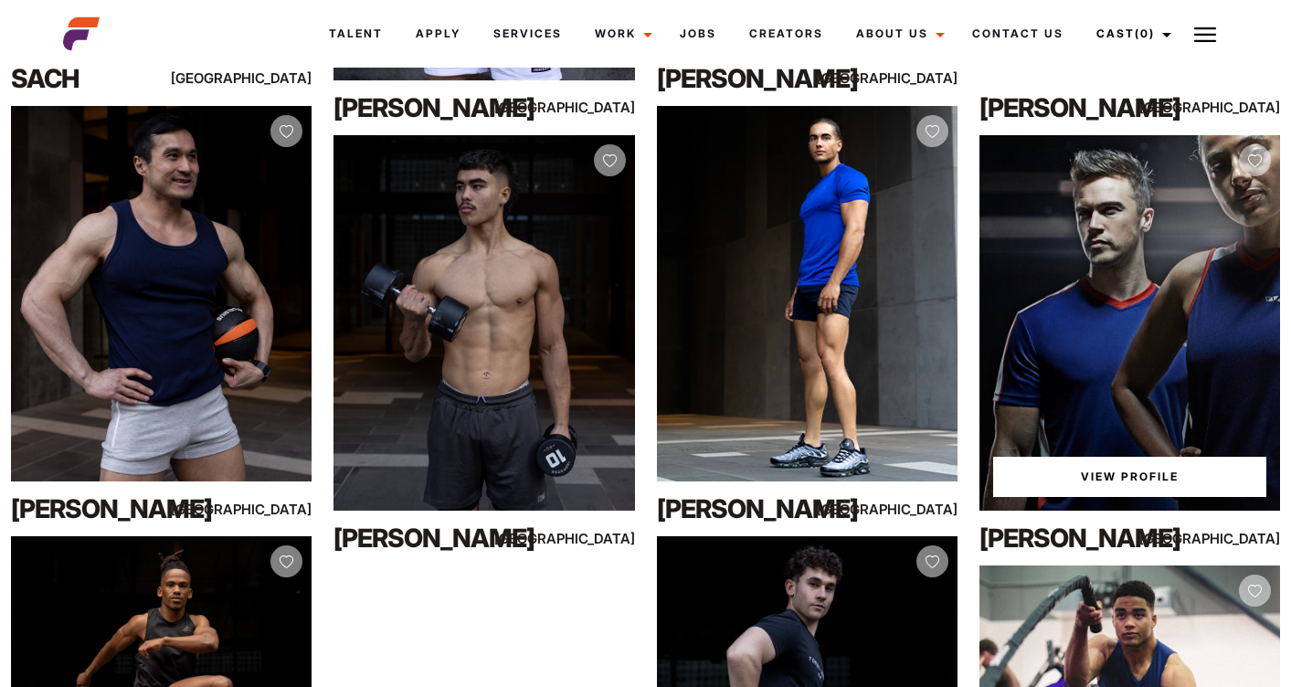
click at [1092, 483] on link "View Profile" at bounding box center [1129, 477] width 273 height 40
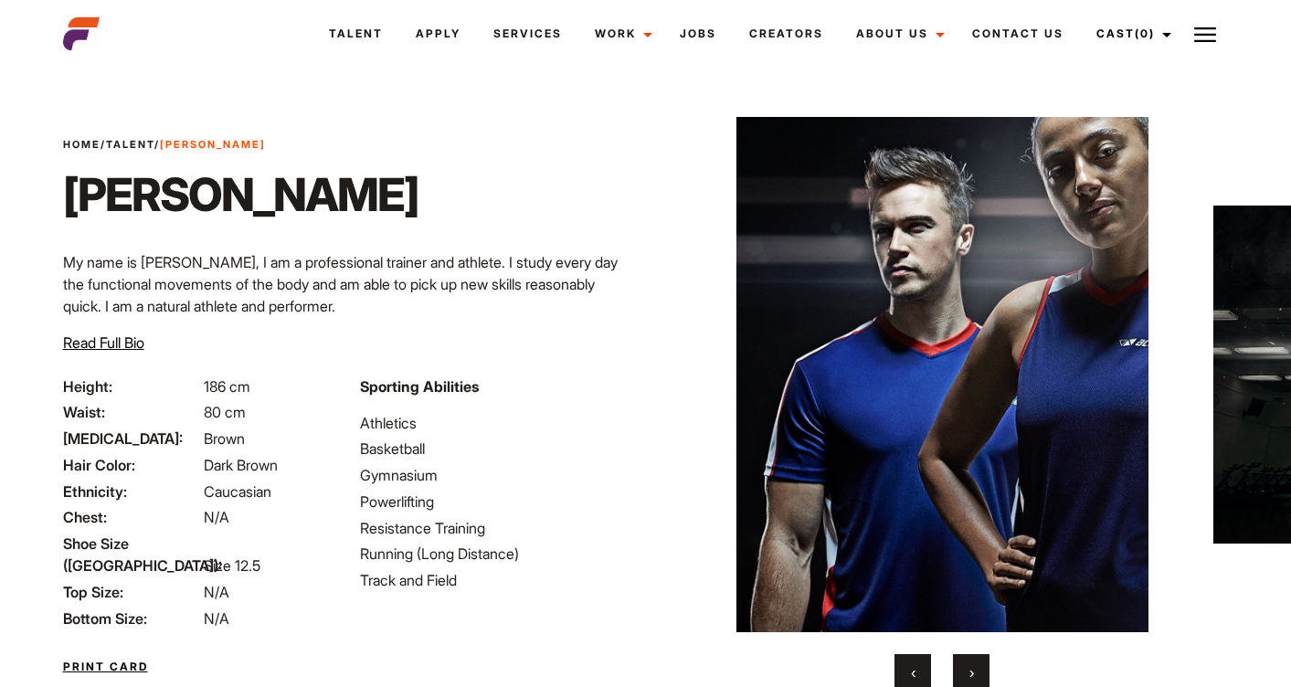
click at [974, 672] on button "›" at bounding box center [971, 672] width 37 height 37
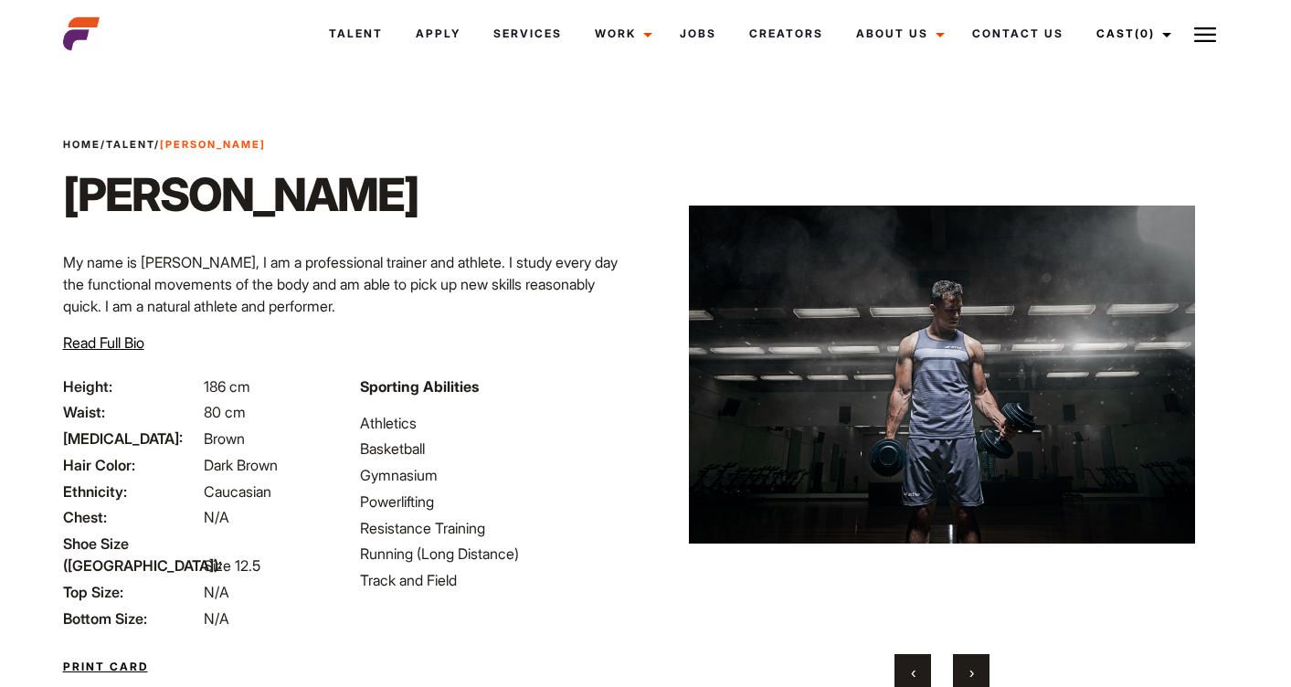
click at [974, 672] on button "›" at bounding box center [971, 672] width 37 height 37
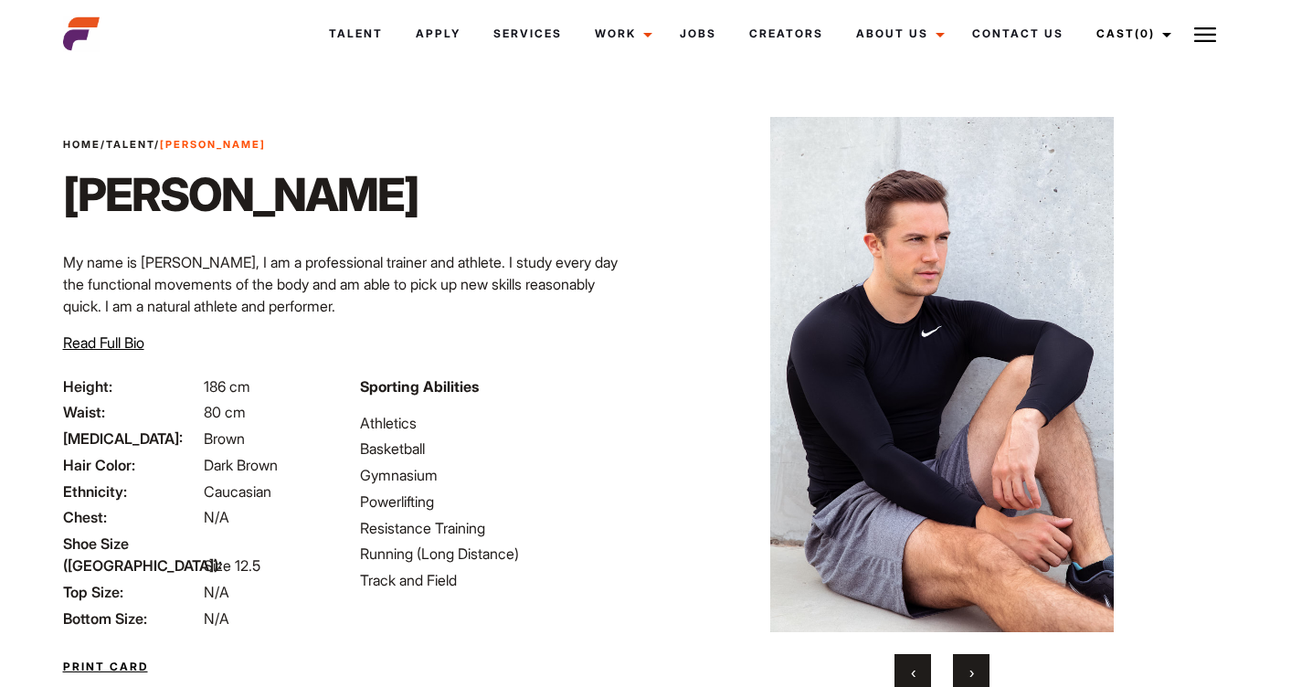
click at [974, 672] on button "›" at bounding box center [971, 672] width 37 height 37
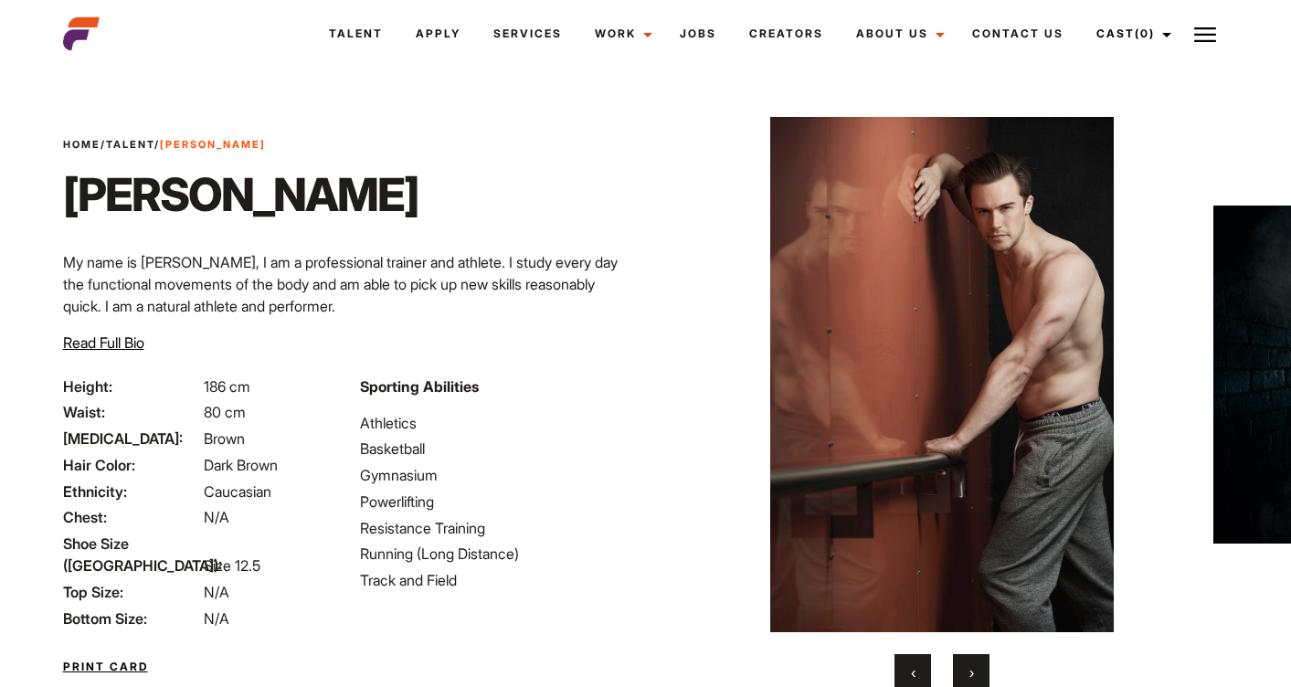
click at [974, 672] on button "›" at bounding box center [971, 672] width 37 height 37
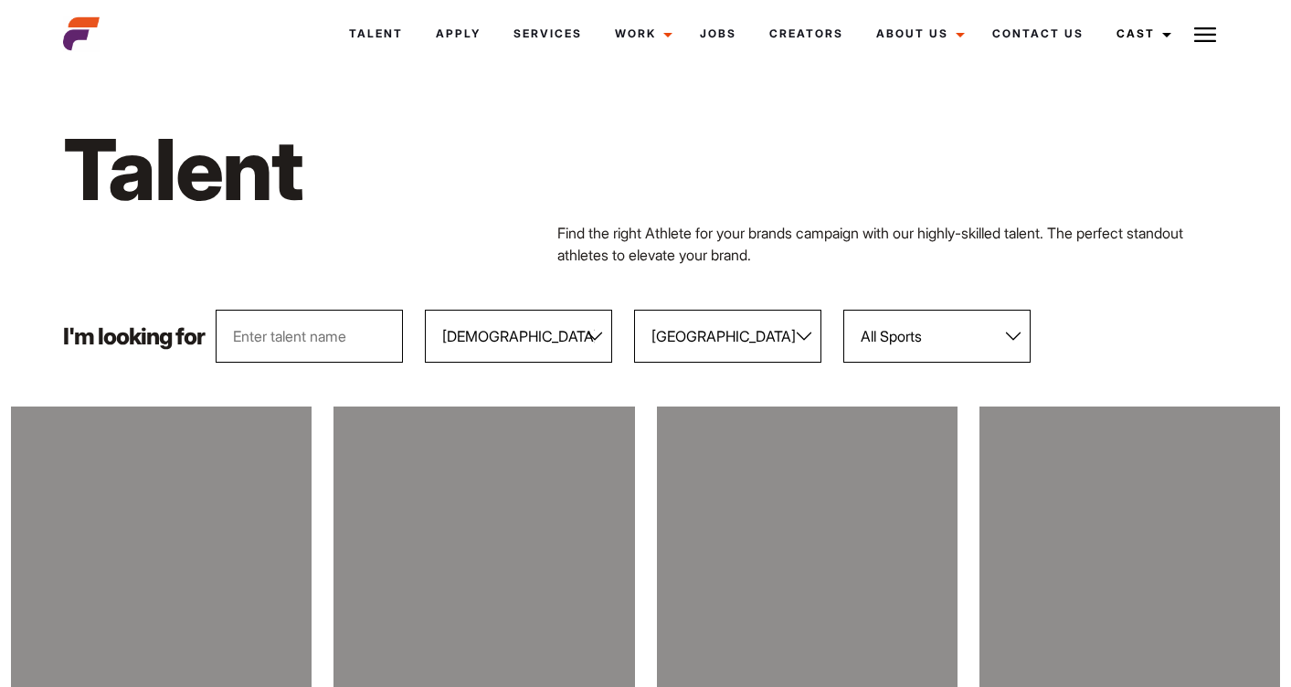
select select "103"
select select "118"
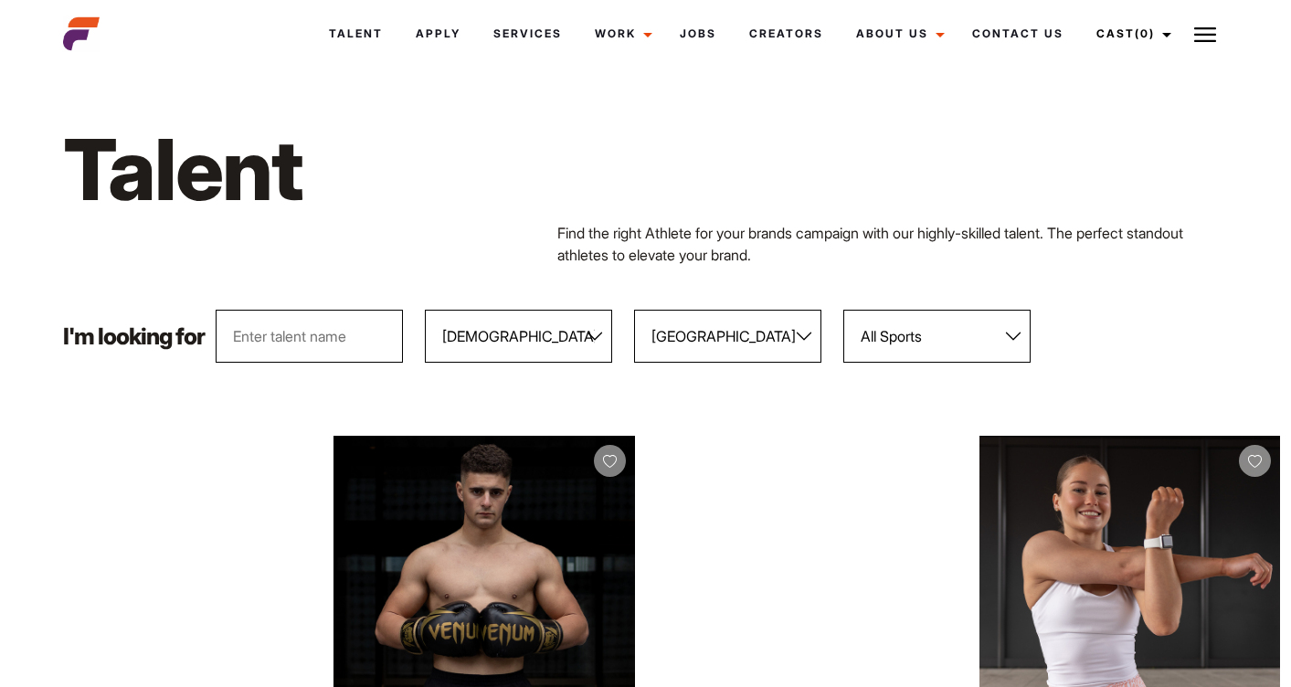
click at [556, 342] on select "All Genders Female Male" at bounding box center [518, 336] width 187 height 53
click at [428, 310] on select "All Genders Female Male" at bounding box center [518, 336] width 187 height 53
click at [554, 349] on select "All Genders Female Male" at bounding box center [518, 336] width 187 height 53
click at [428, 310] on select "All Genders Female Male" at bounding box center [518, 336] width 187 height 53
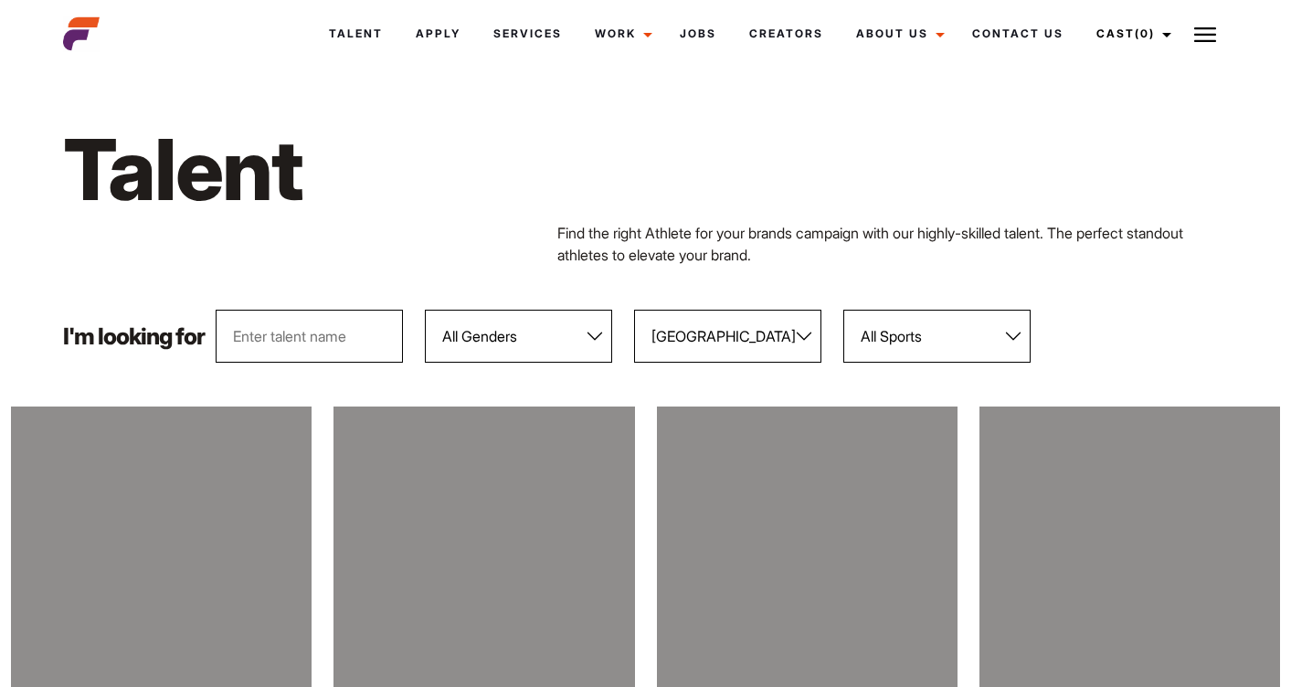
click at [546, 343] on select "All Genders Female Male" at bounding box center [518, 336] width 187 height 53
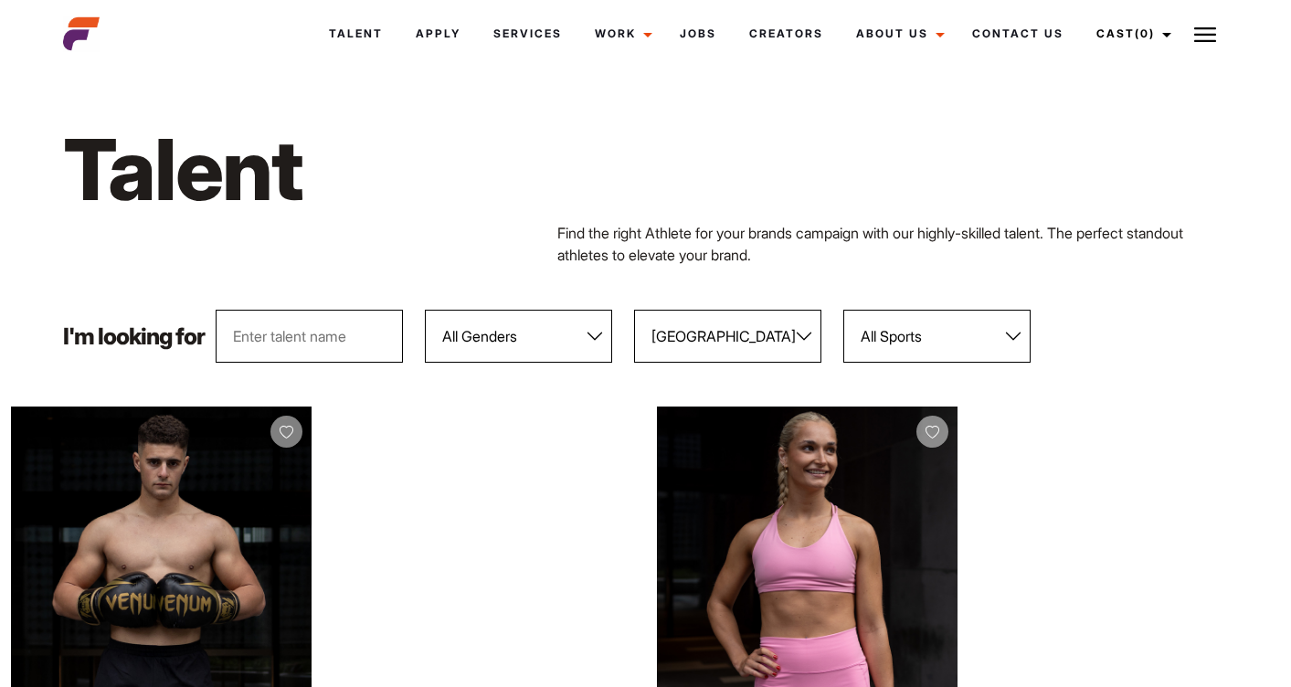
select select "103"
click at [428, 310] on select "All Genders Female Male" at bounding box center [518, 336] width 187 height 53
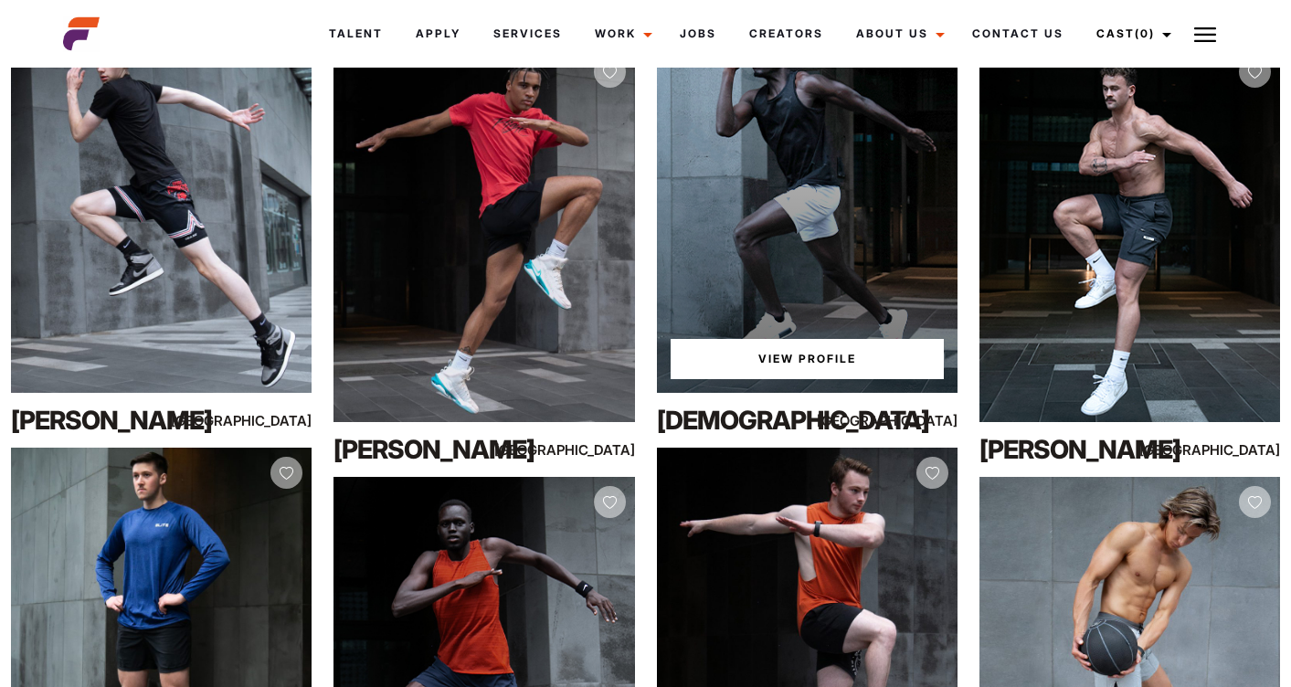
scroll to position [5562, 0]
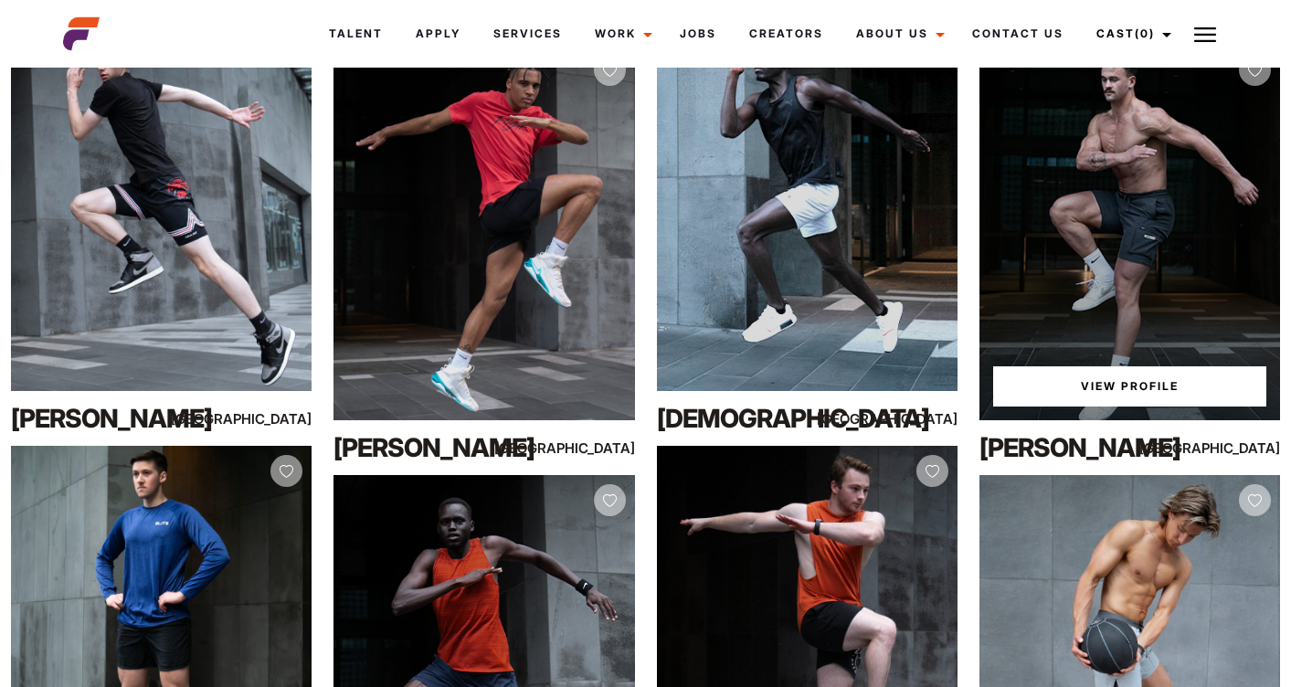
click at [1110, 392] on link "View Profile" at bounding box center [1129, 386] width 273 height 40
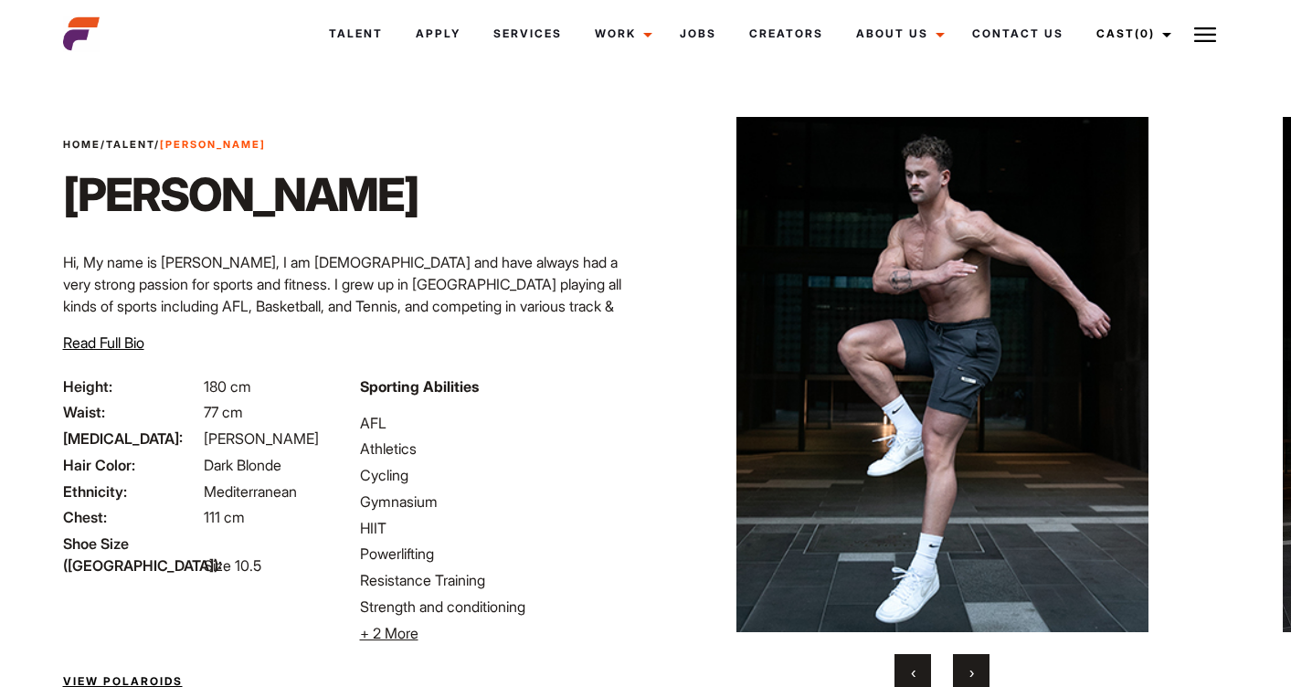
click at [969, 667] on span "›" at bounding box center [971, 672] width 5 height 18
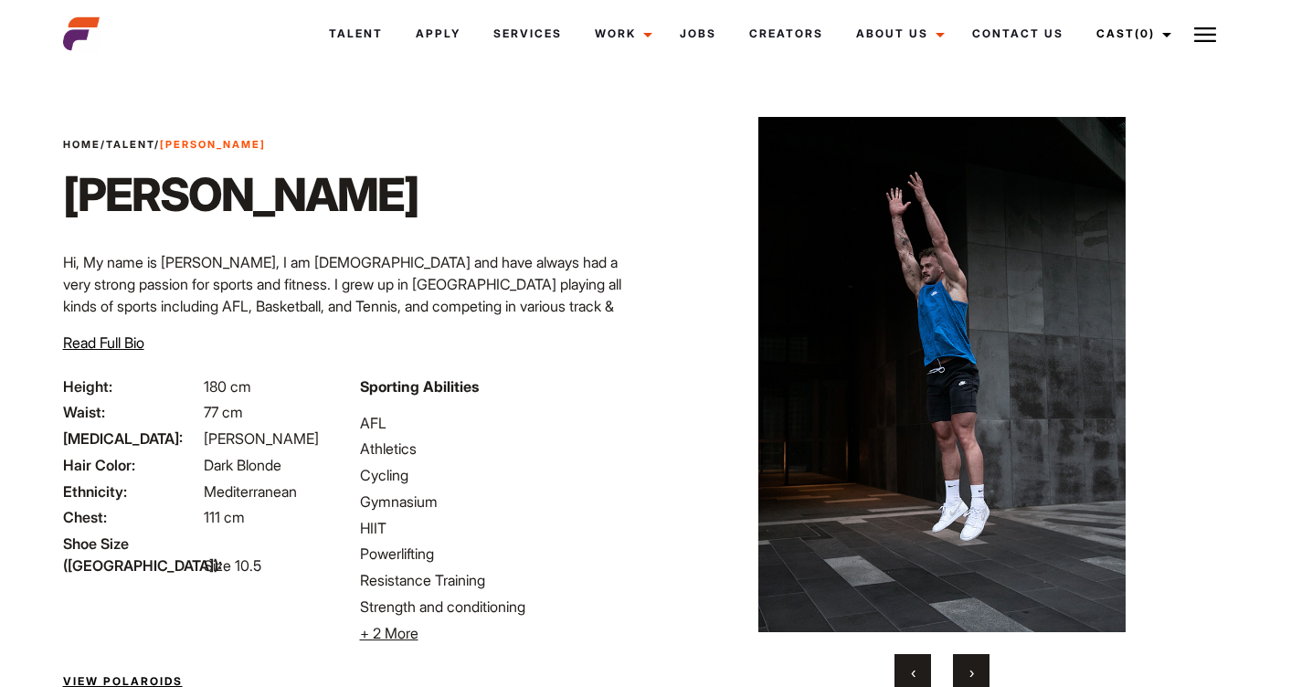
click at [969, 667] on span "›" at bounding box center [971, 672] width 5 height 18
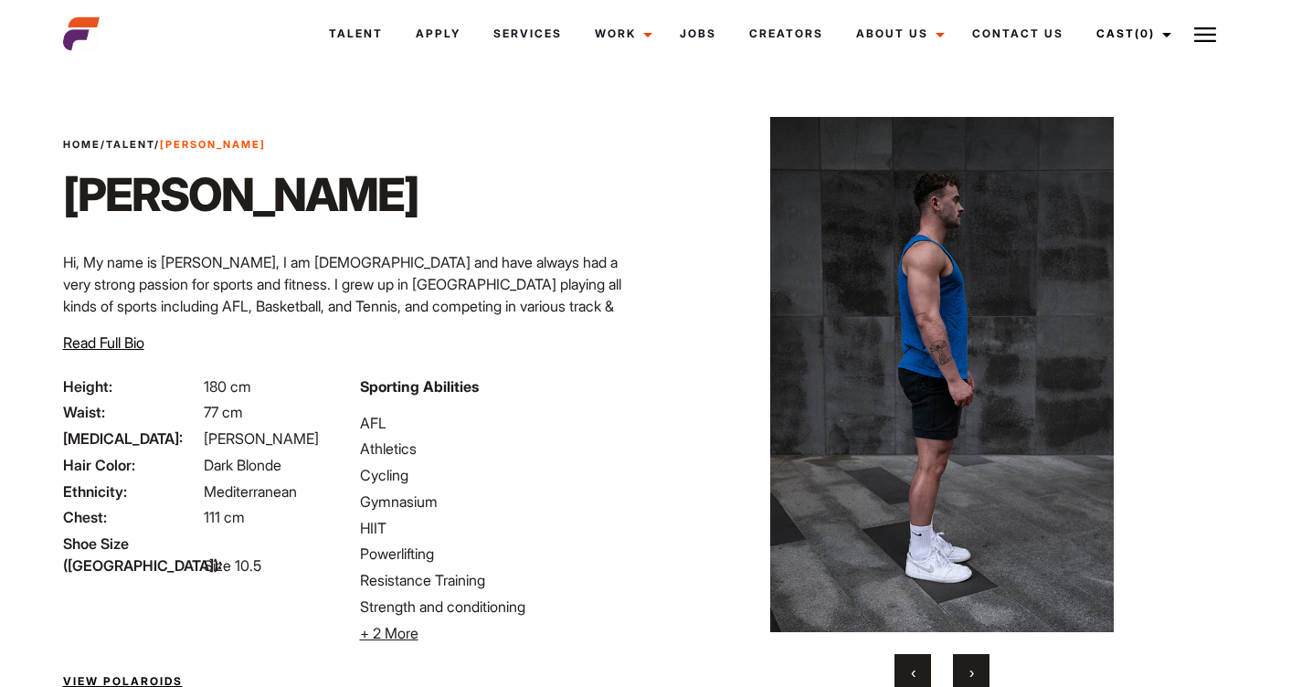
click at [969, 667] on span "›" at bounding box center [971, 672] width 5 height 18
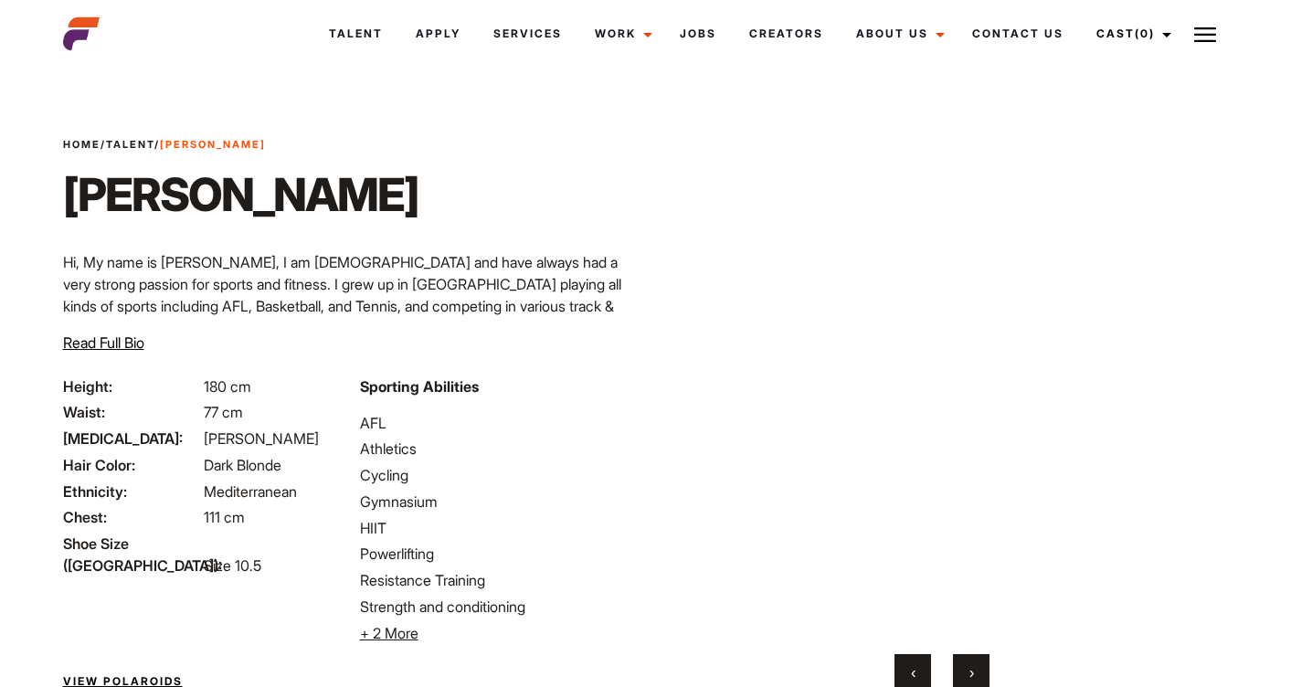
click at [969, 667] on span "›" at bounding box center [971, 672] width 5 height 18
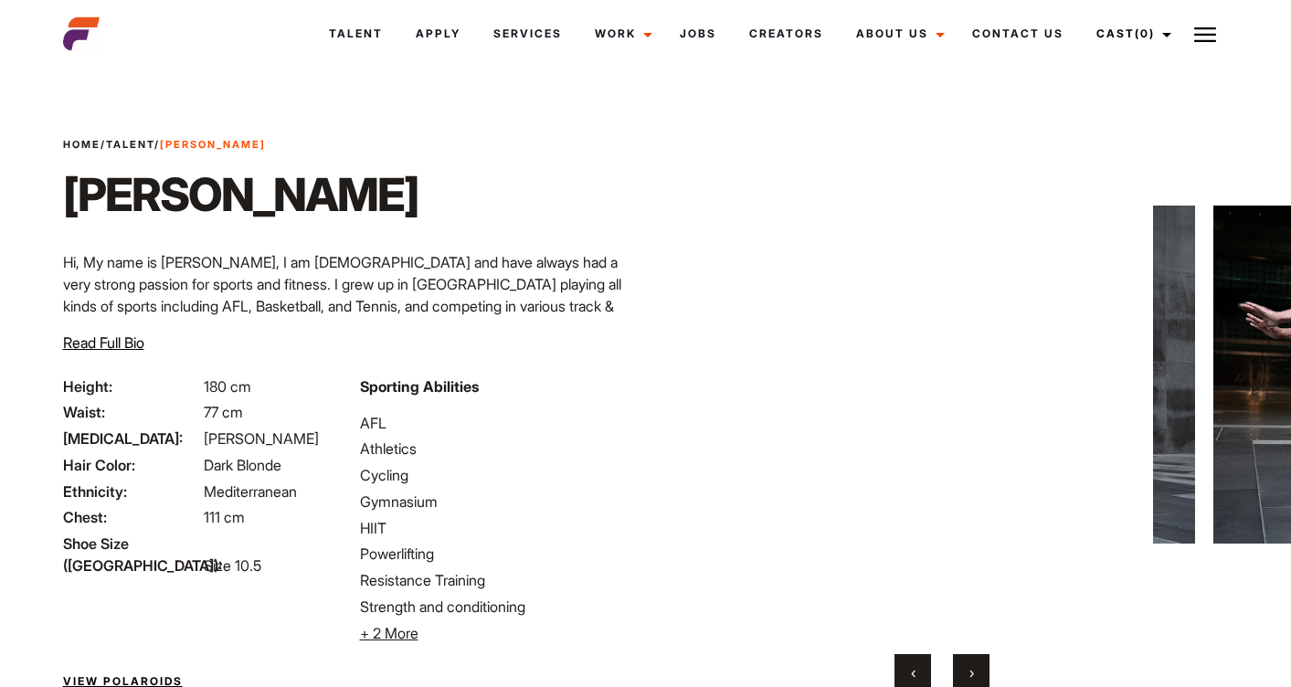
click at [969, 667] on span "›" at bounding box center [971, 672] width 5 height 18
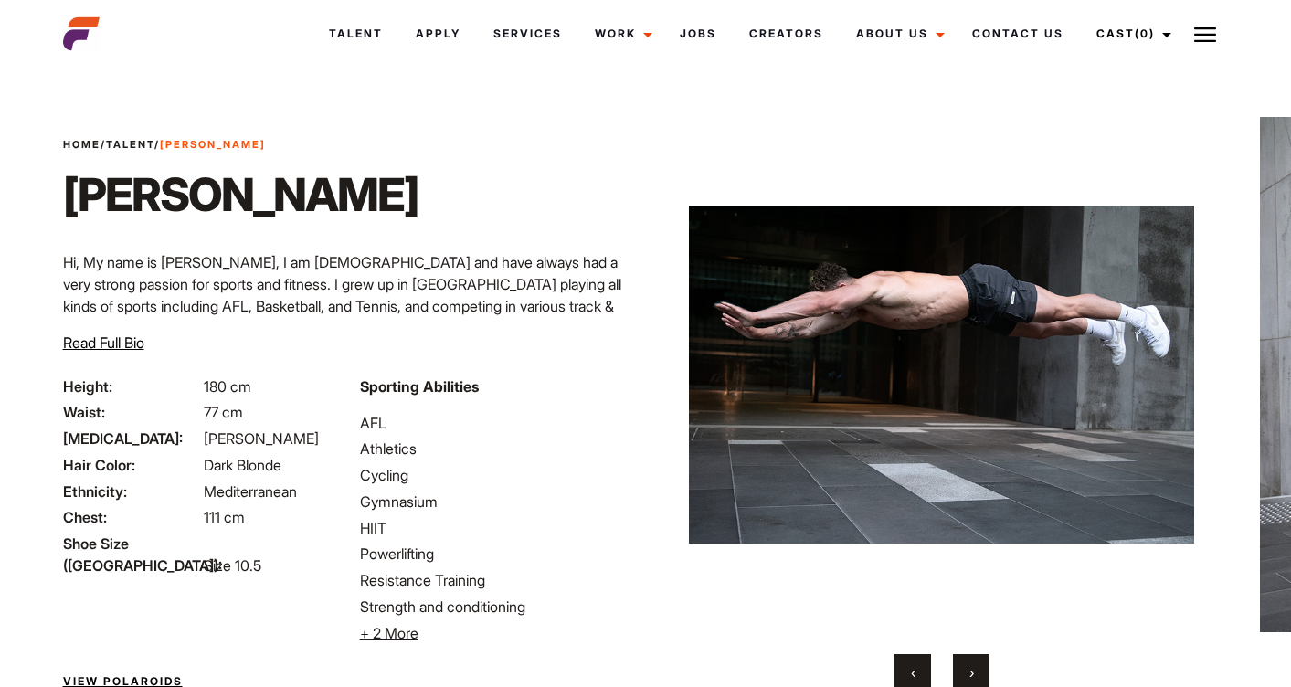
click at [969, 667] on span "›" at bounding box center [971, 672] width 5 height 18
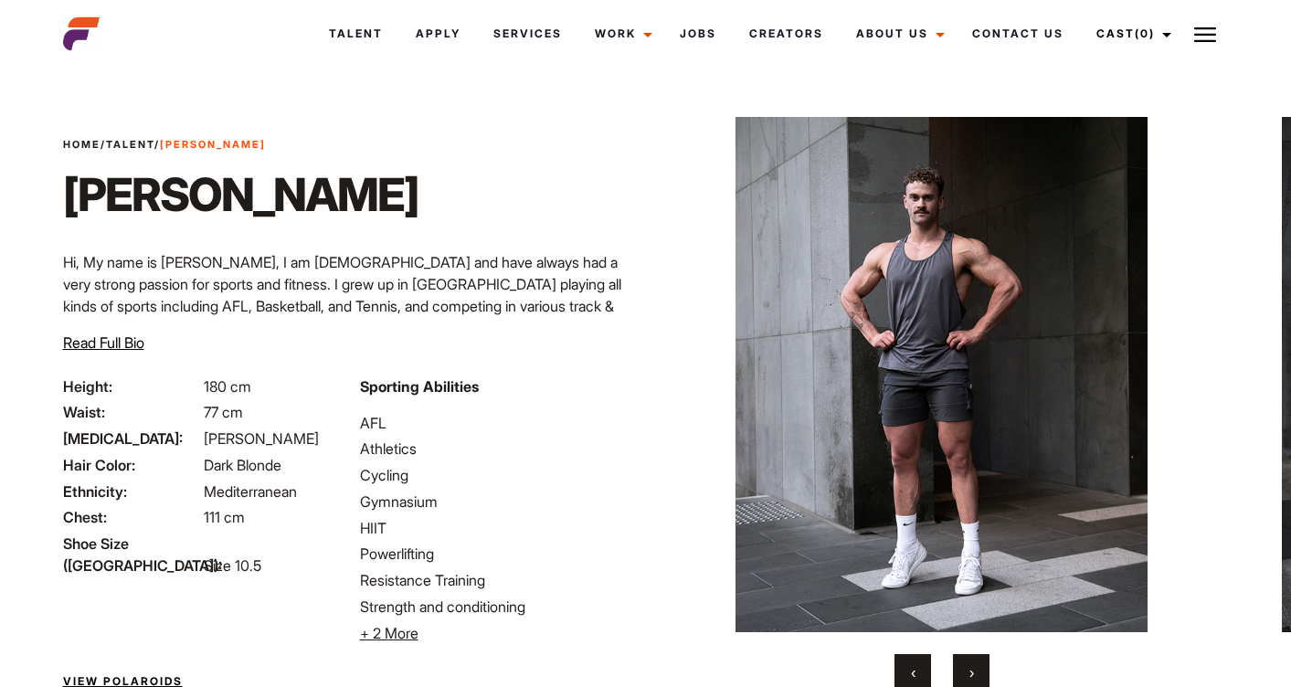
click at [969, 667] on span "›" at bounding box center [971, 672] width 5 height 18
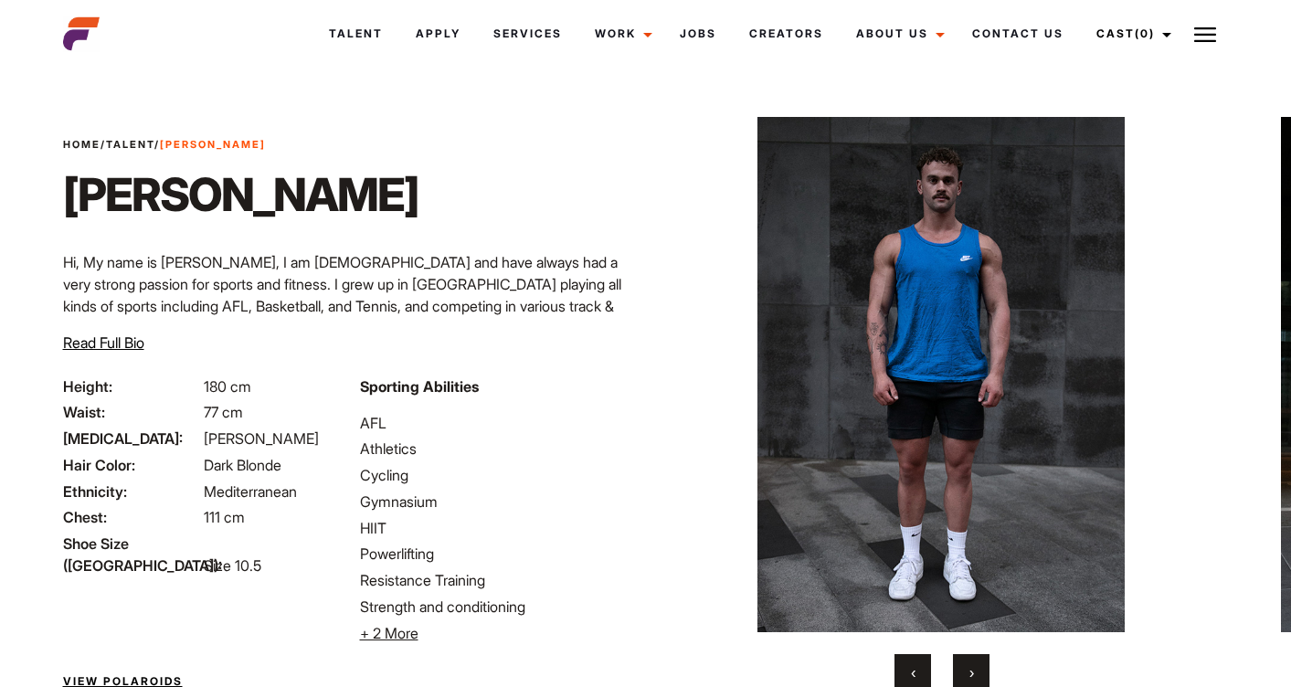
click at [969, 667] on span "›" at bounding box center [971, 672] width 5 height 18
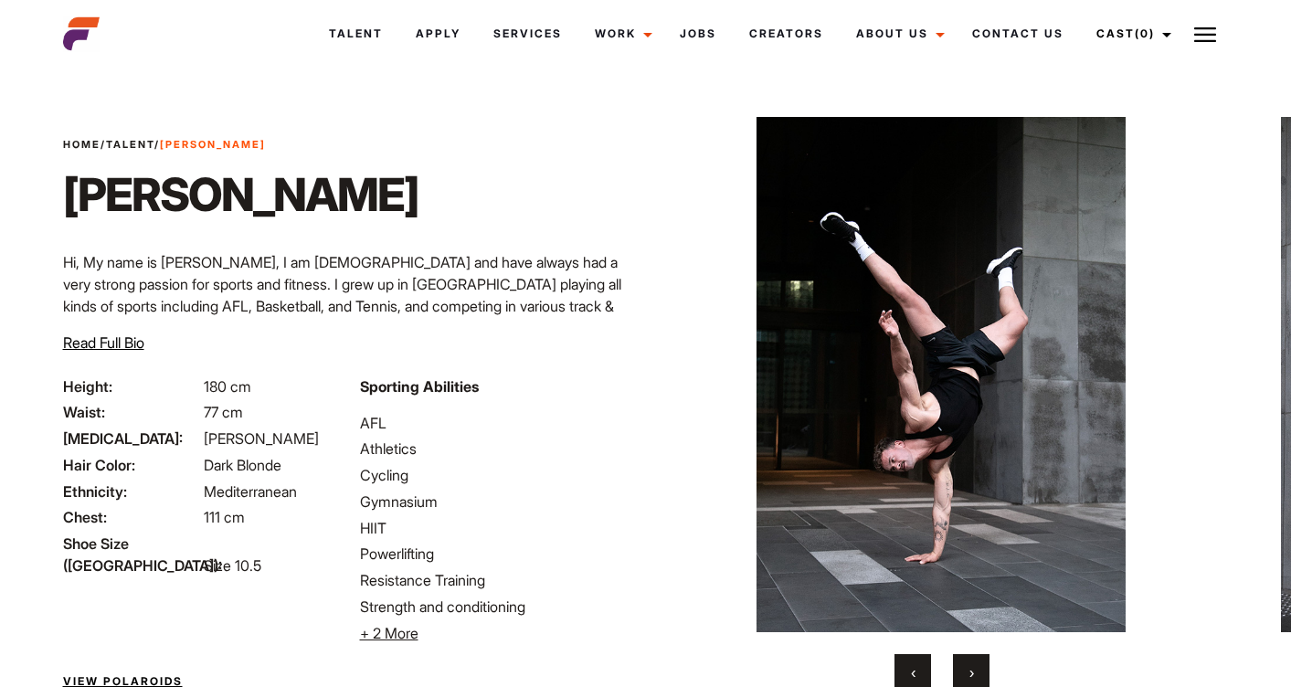
click at [969, 667] on span "›" at bounding box center [971, 672] width 5 height 18
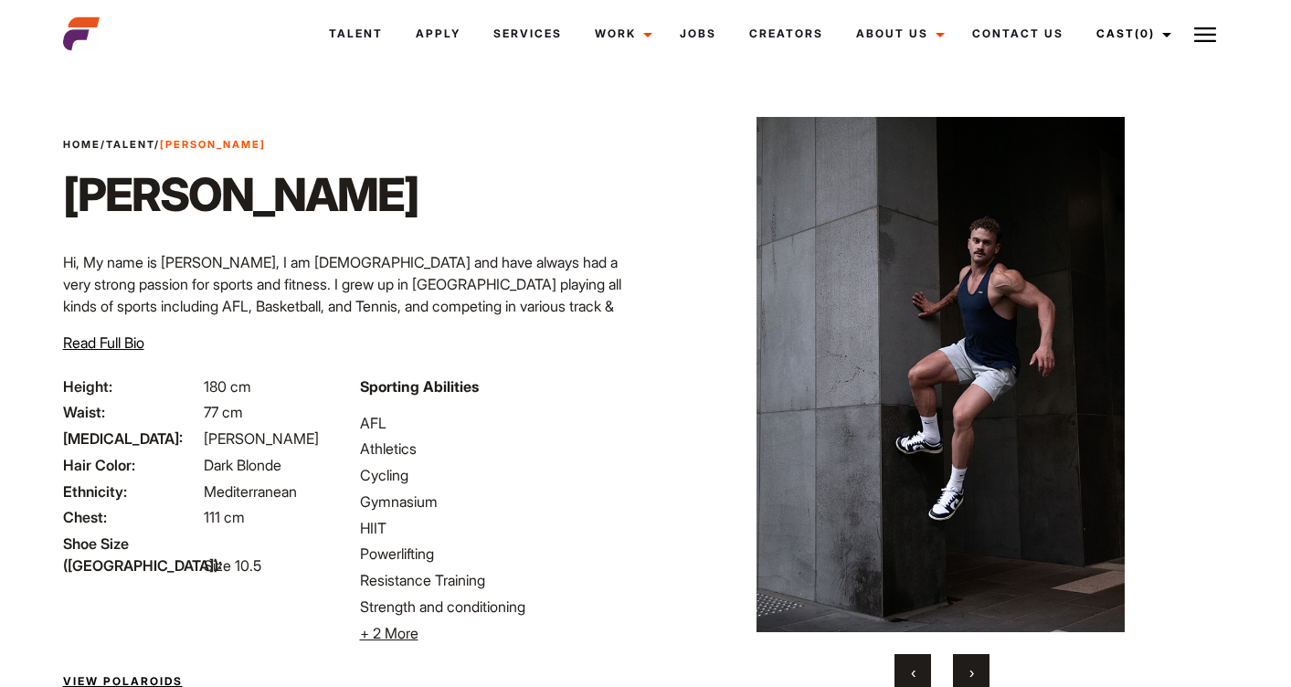
click at [969, 667] on span "›" at bounding box center [971, 672] width 5 height 18
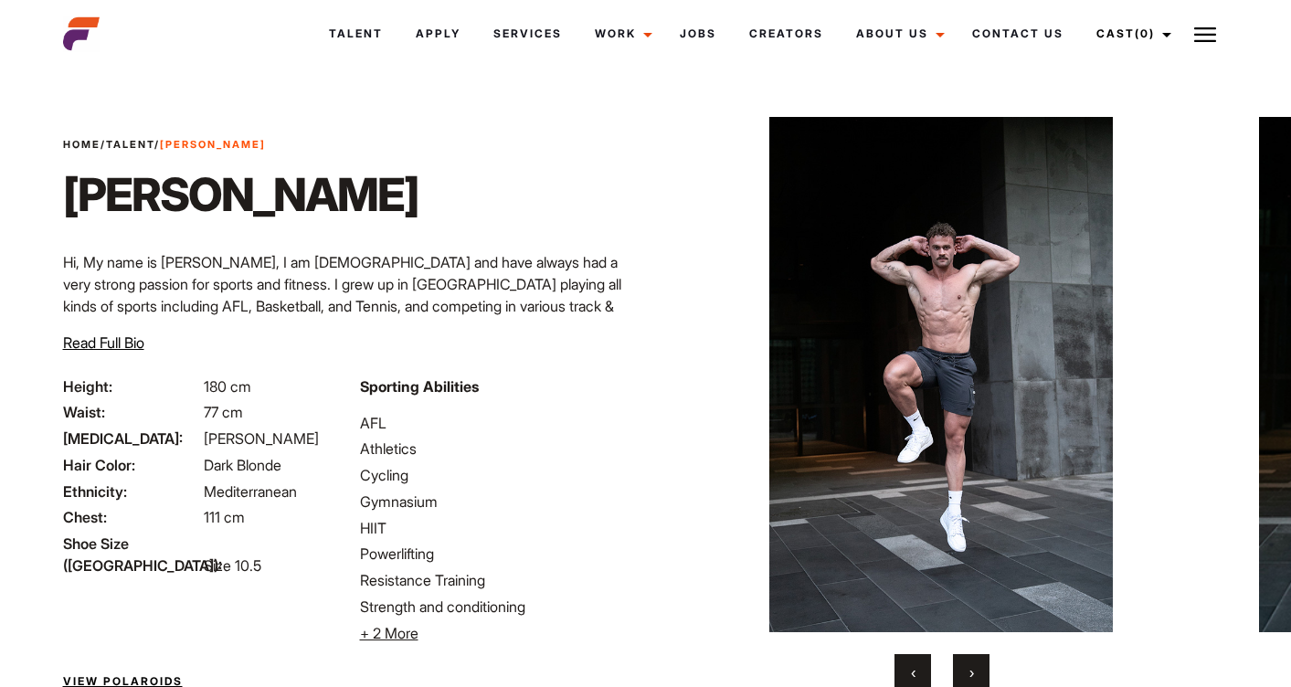
click at [969, 667] on span "›" at bounding box center [971, 672] width 5 height 18
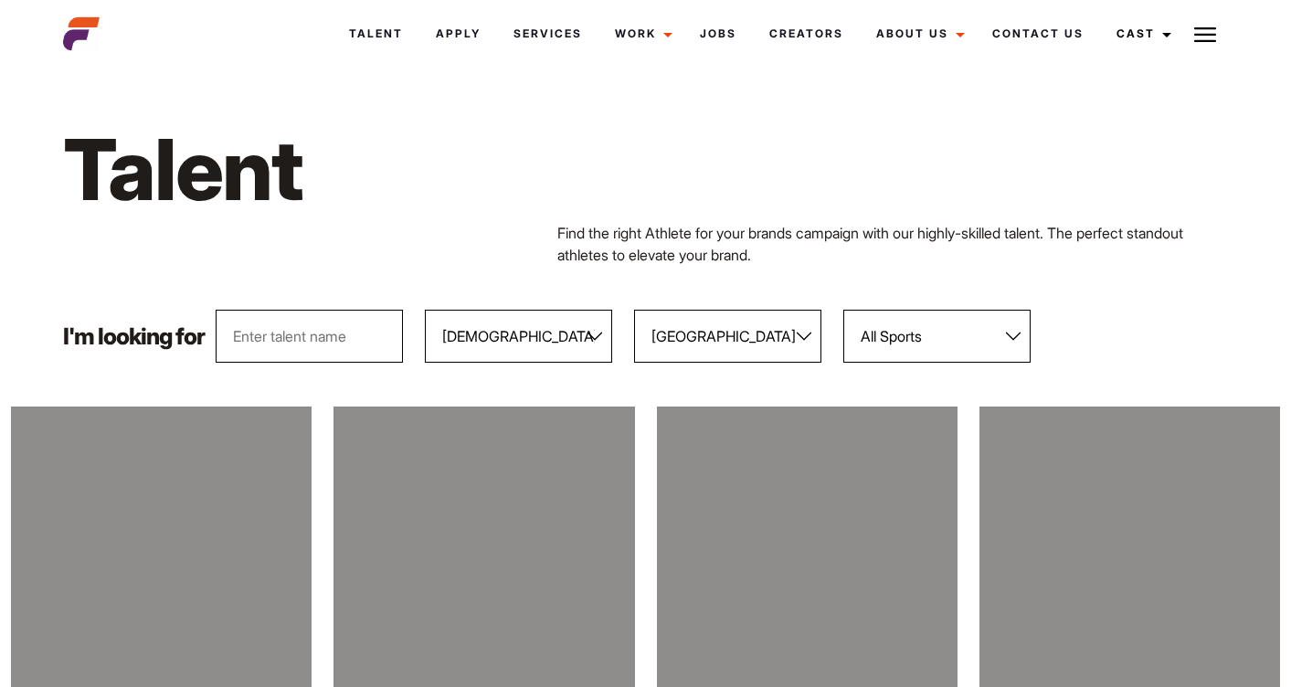
select select "103"
select select "118"
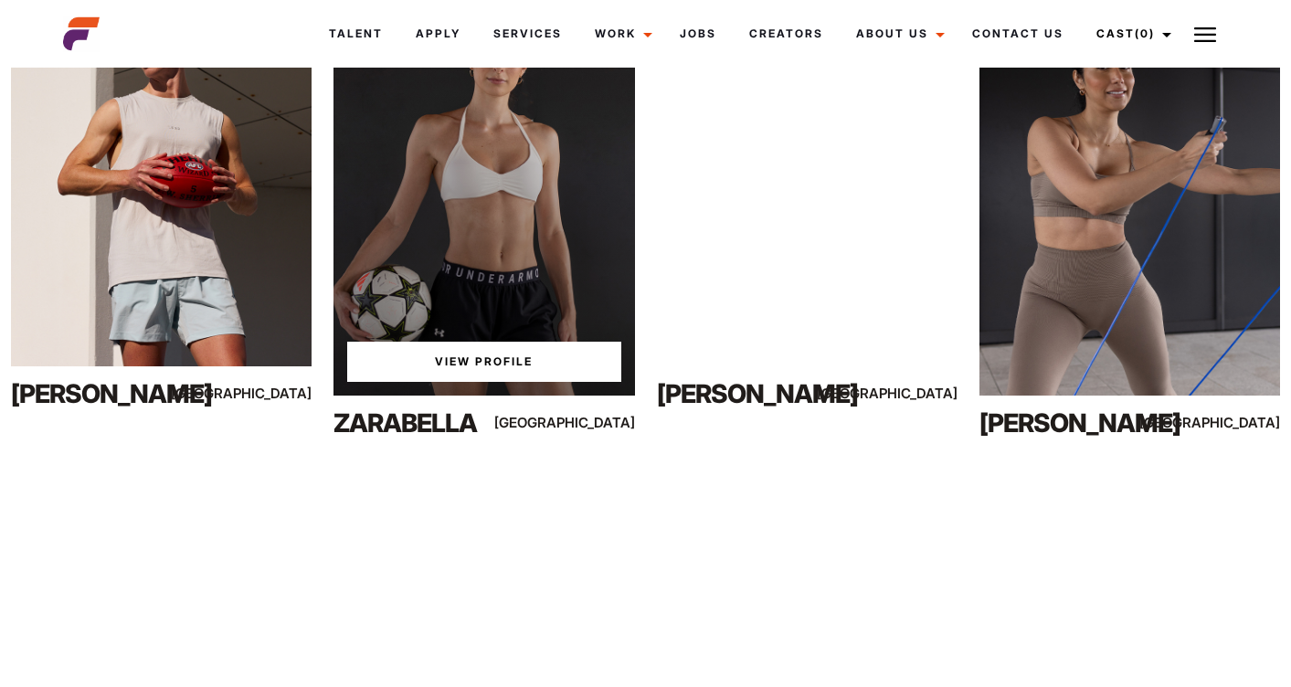
scroll to position [1287, 0]
